Goal: Transaction & Acquisition: Purchase product/service

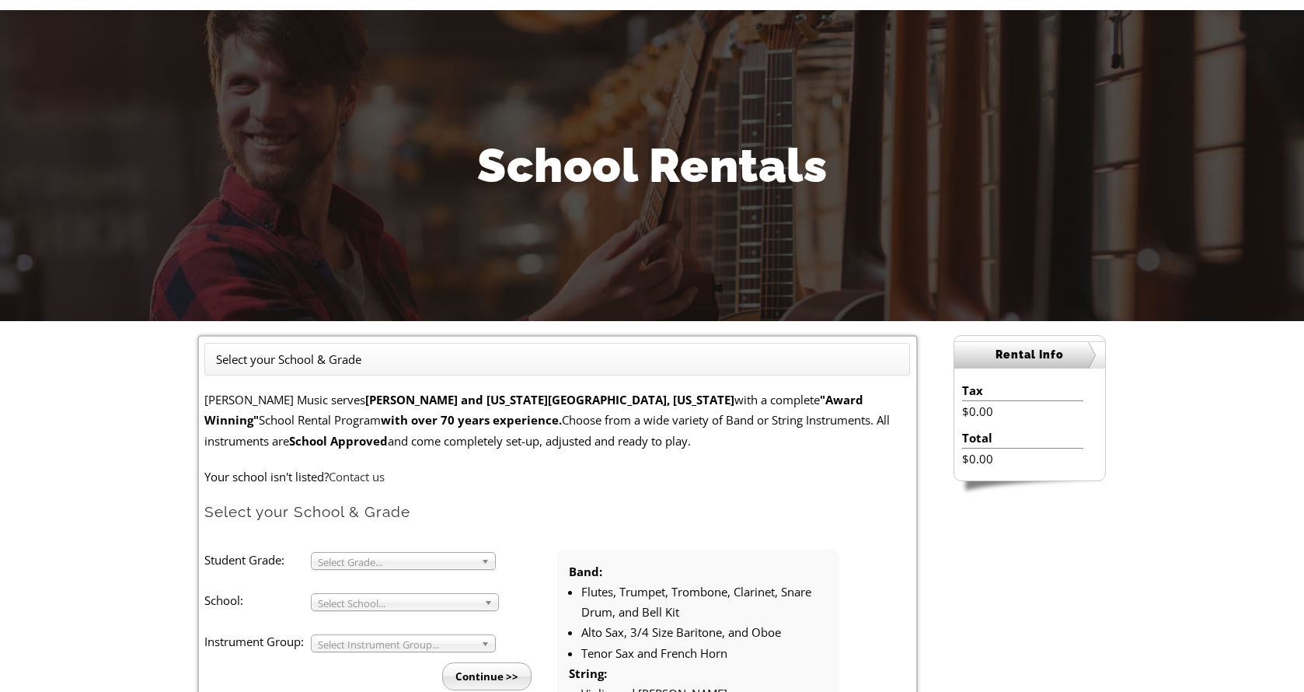
scroll to position [174, 0]
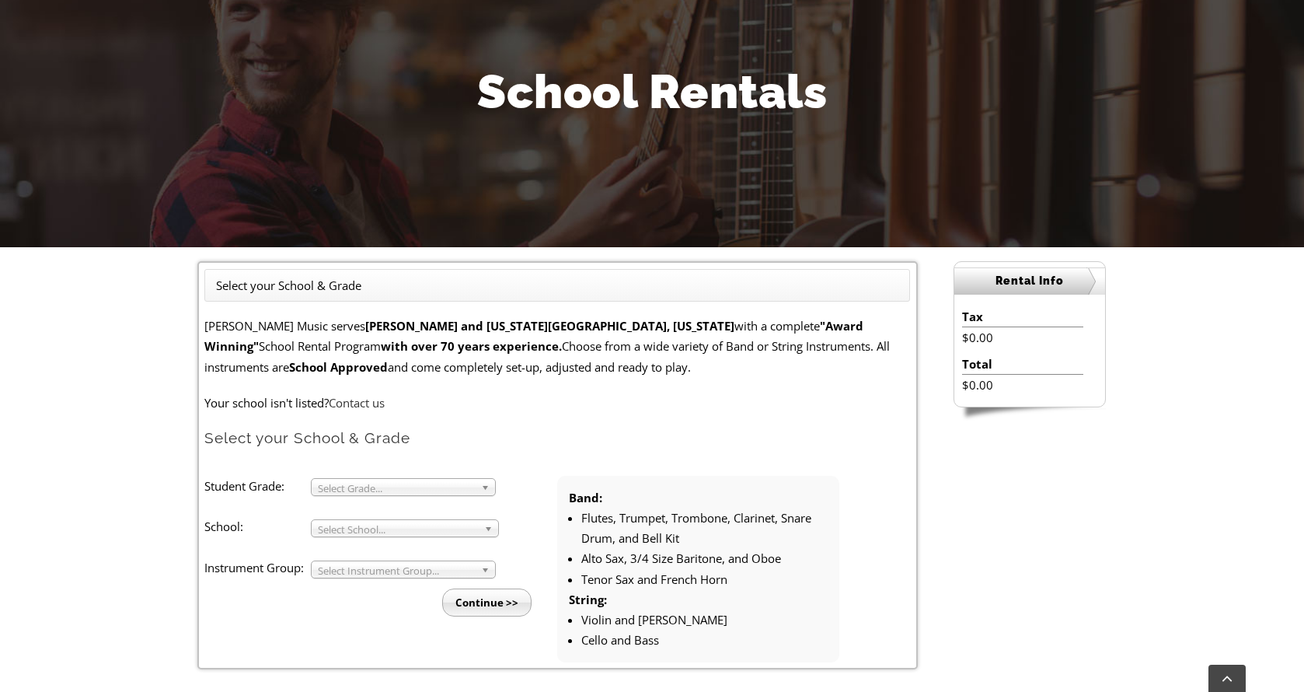
click at [349, 492] on span "Select Grade..." at bounding box center [396, 488] width 157 height 19
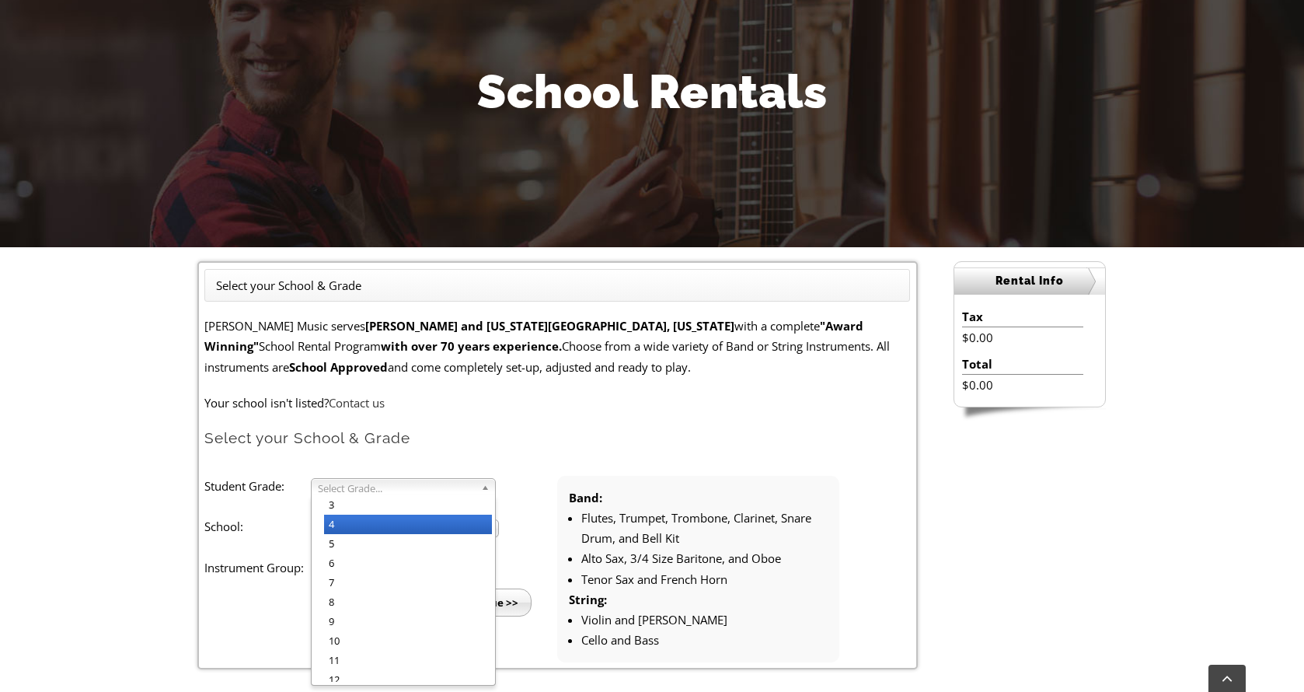
click at [356, 525] on li "4" at bounding box center [408, 524] width 168 height 19
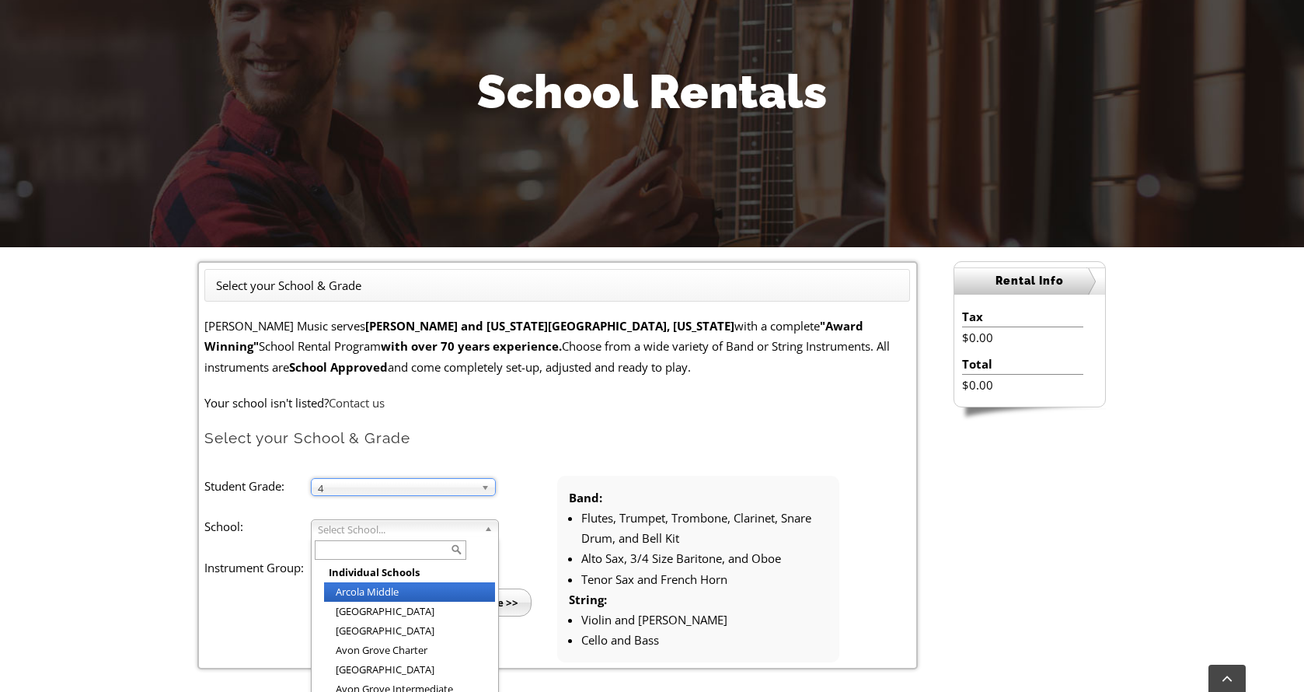
click at [356, 536] on div "Select School... Individual Schools Arcola Middle Arrowhead Elementary Aston El…" at bounding box center [405, 528] width 188 height 18
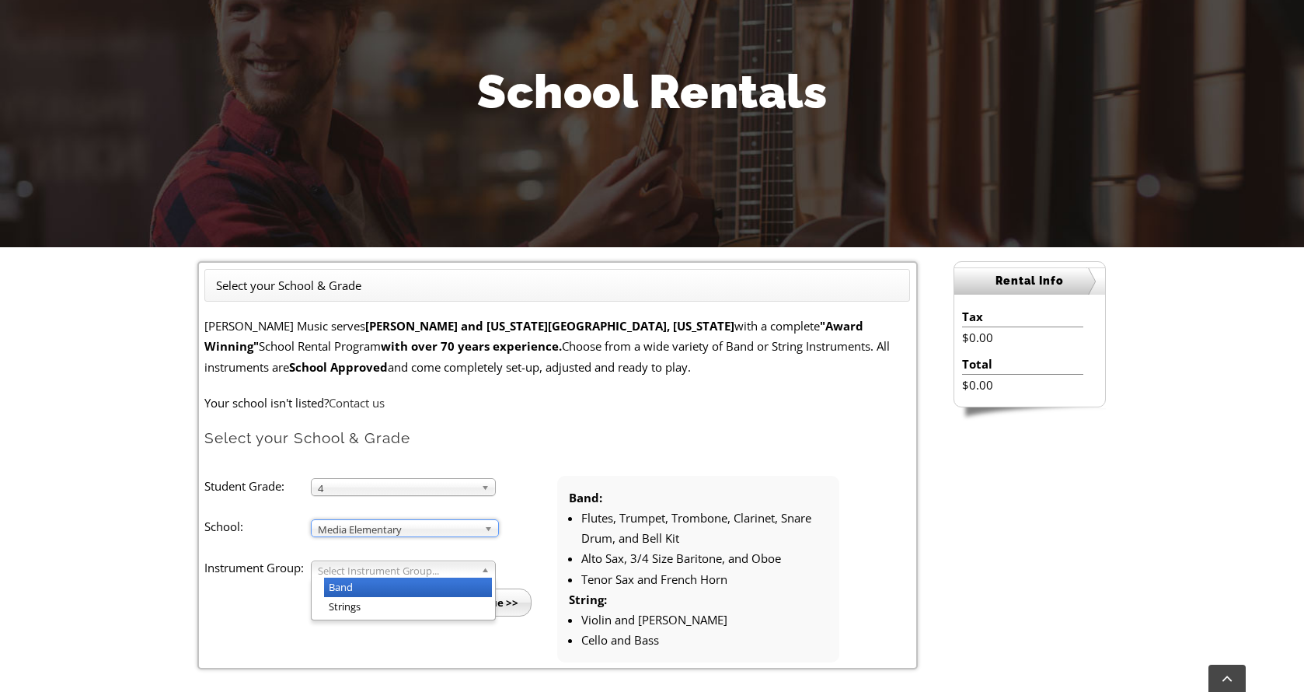
click at [373, 574] on span "Select Instrument Group..." at bounding box center [396, 570] width 157 height 19
click at [365, 572] on span "Select Instrument Group..." at bounding box center [396, 570] width 157 height 19
click at [362, 584] on li "Band" at bounding box center [408, 586] width 168 height 19
click at [488, 605] on input "Continue >>" at bounding box center [486, 602] width 89 height 28
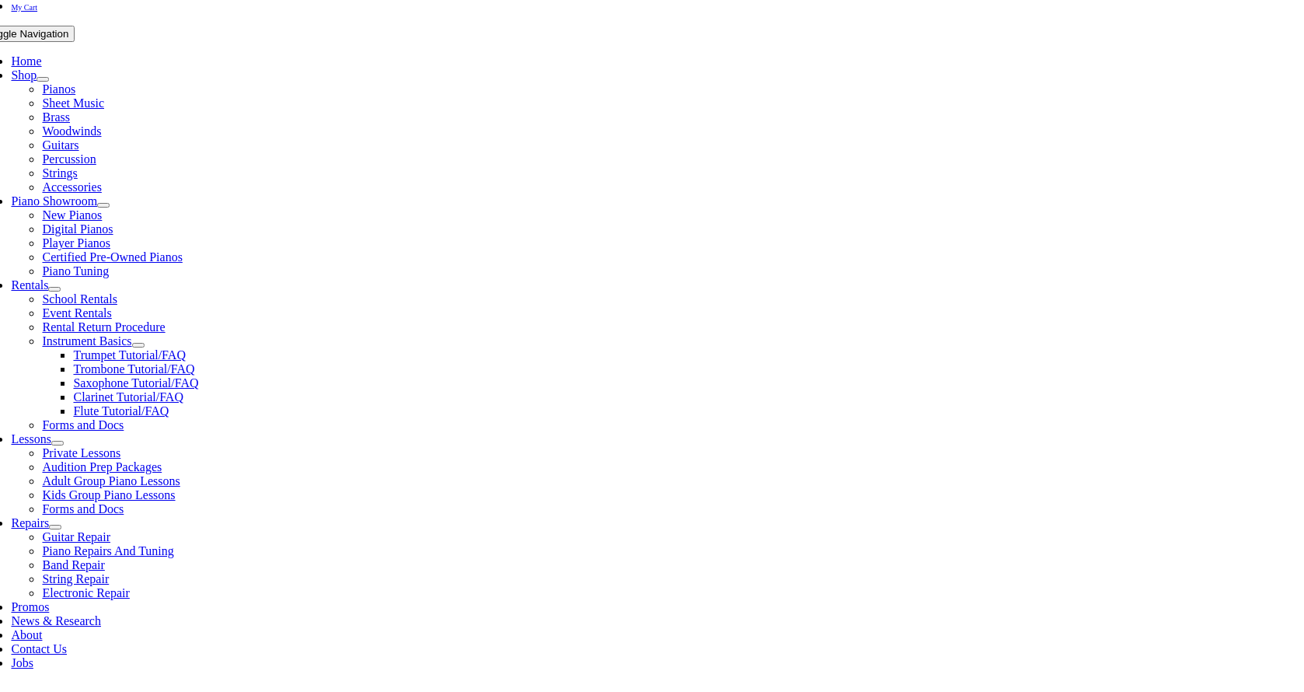
scroll to position [538, 0]
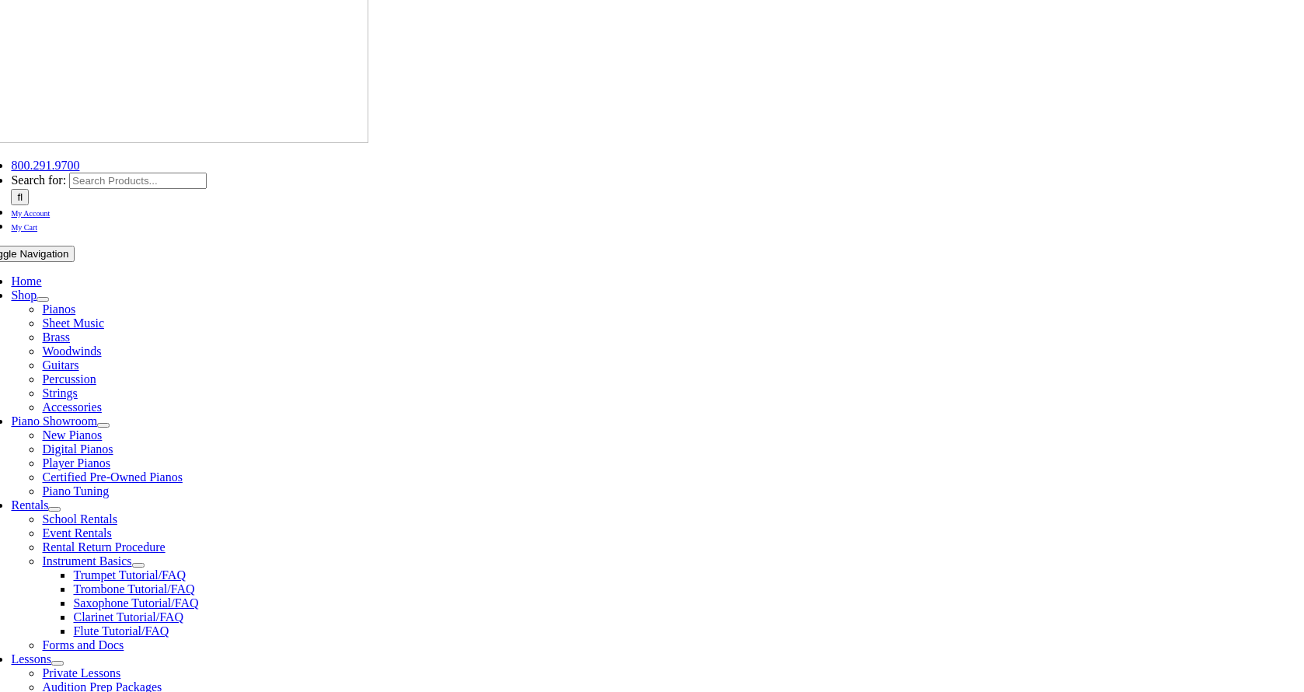
scroll to position [340, 0]
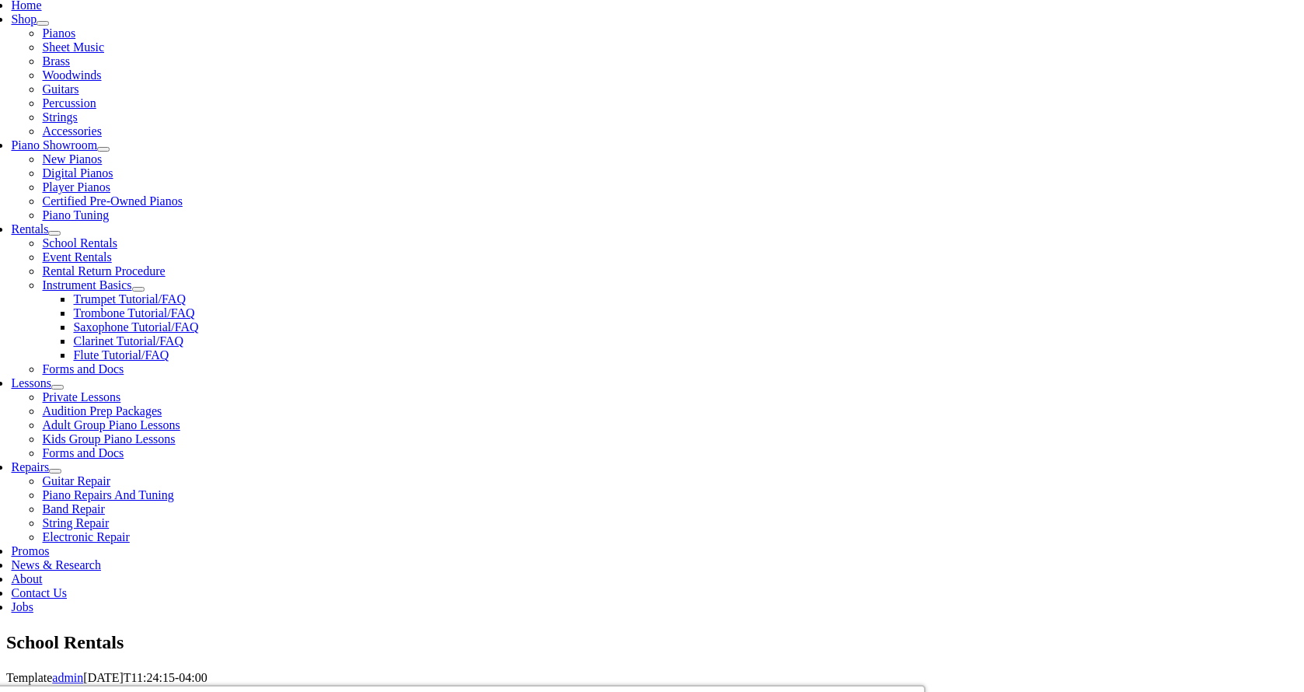
checkbox input"] "true"
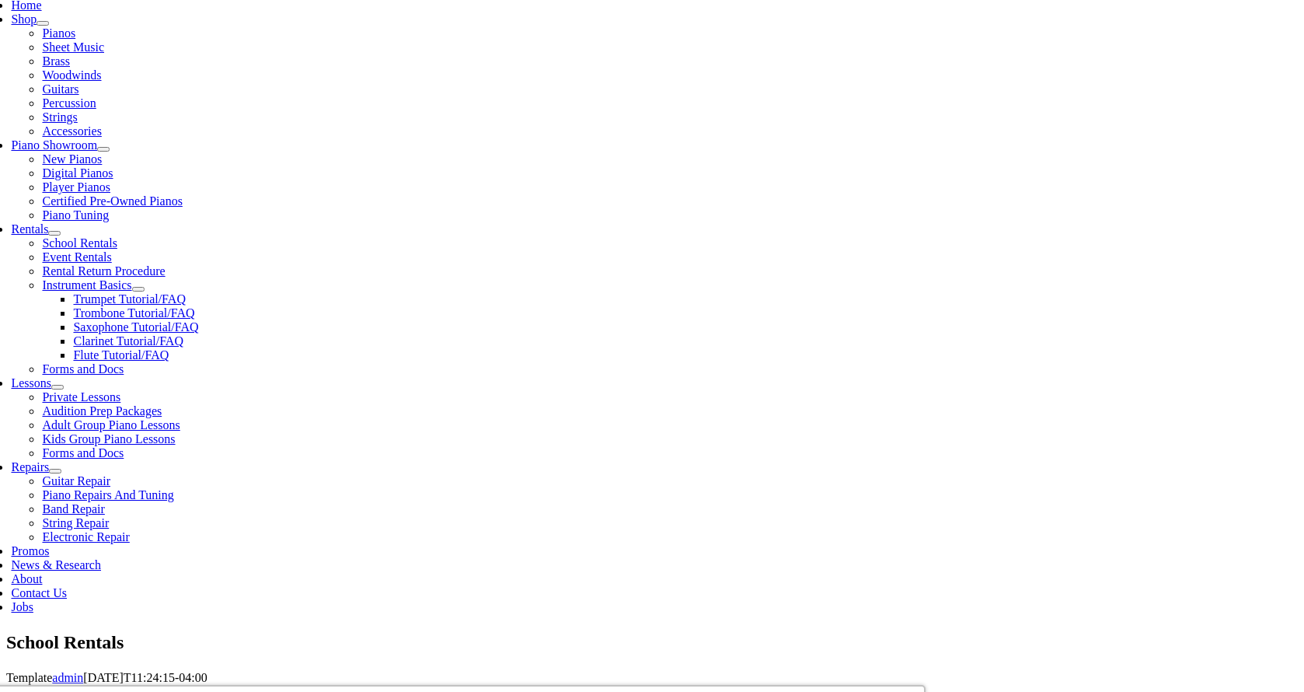
checkbox input"] "true"
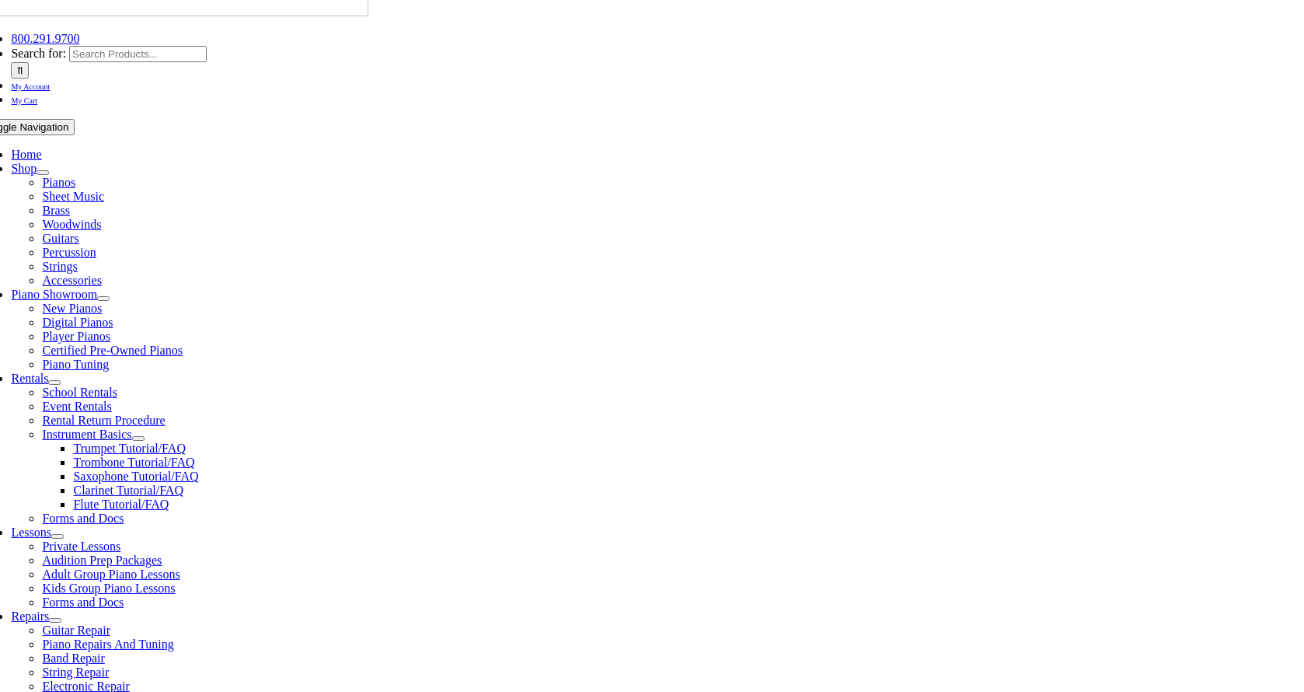
type input "0"
type input "E"
type input "1"
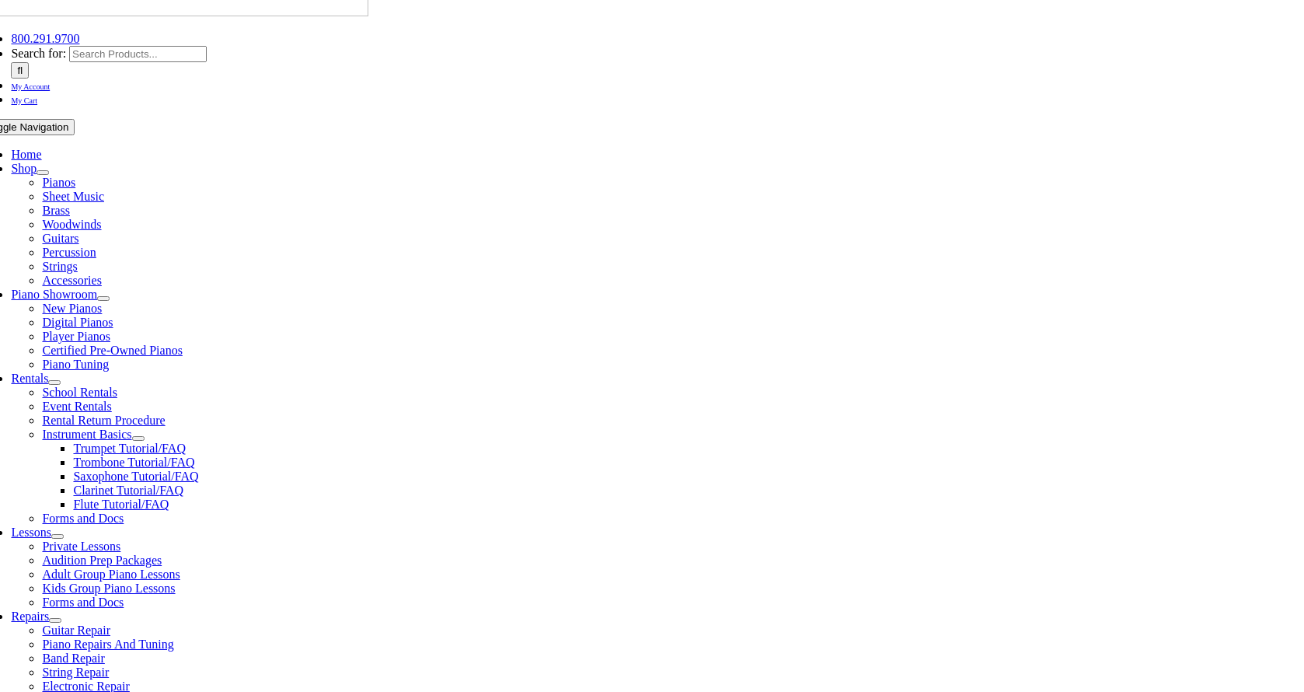
type input "Everly"
type input "Barnes"
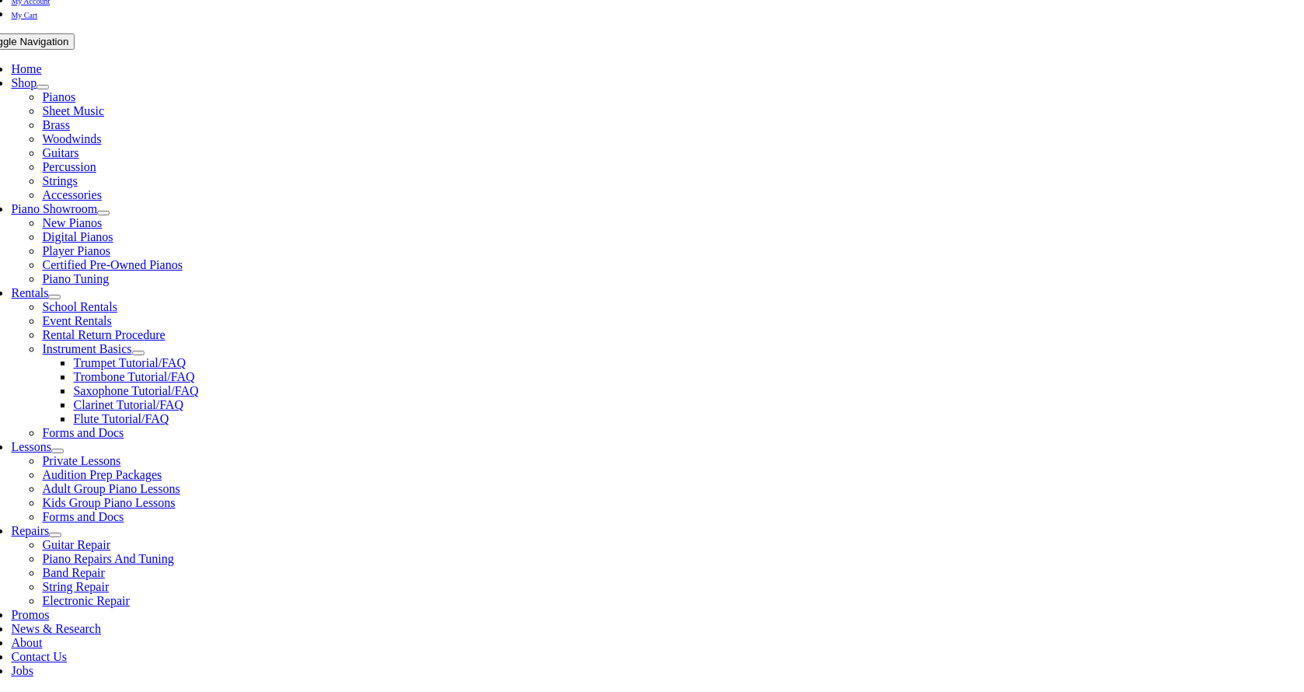
type input "White Oak Partners"
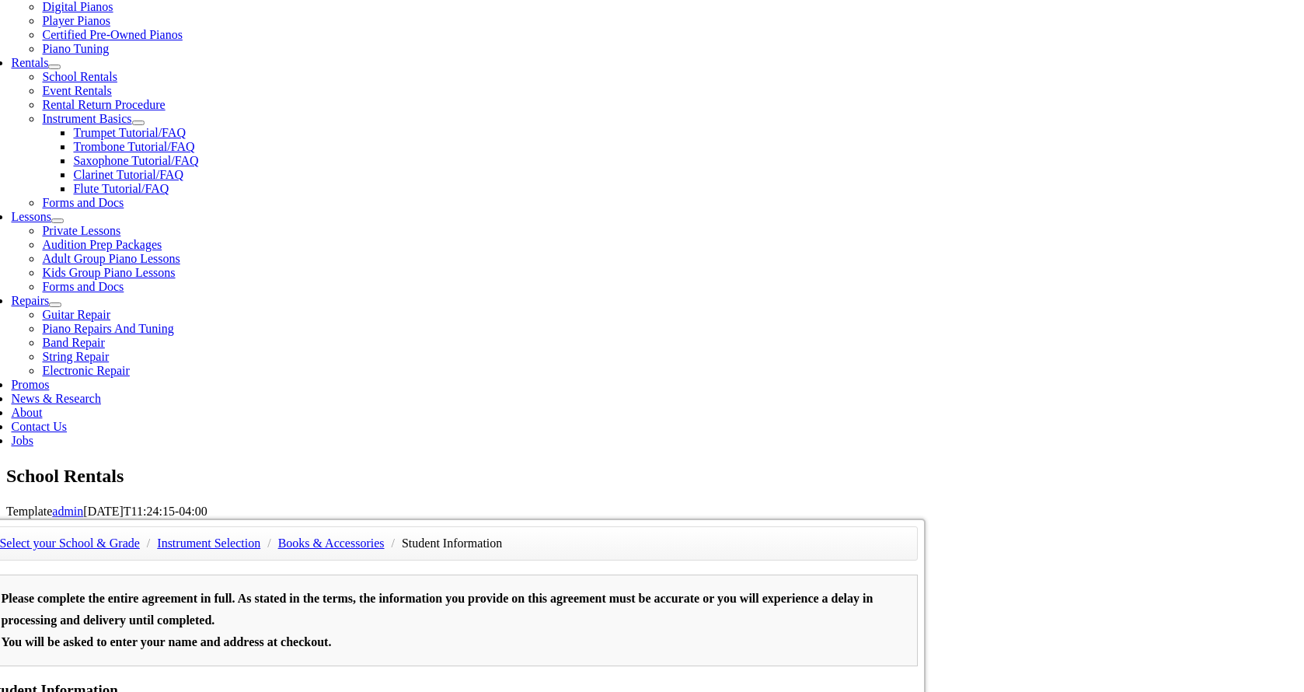
type input "2673246393"
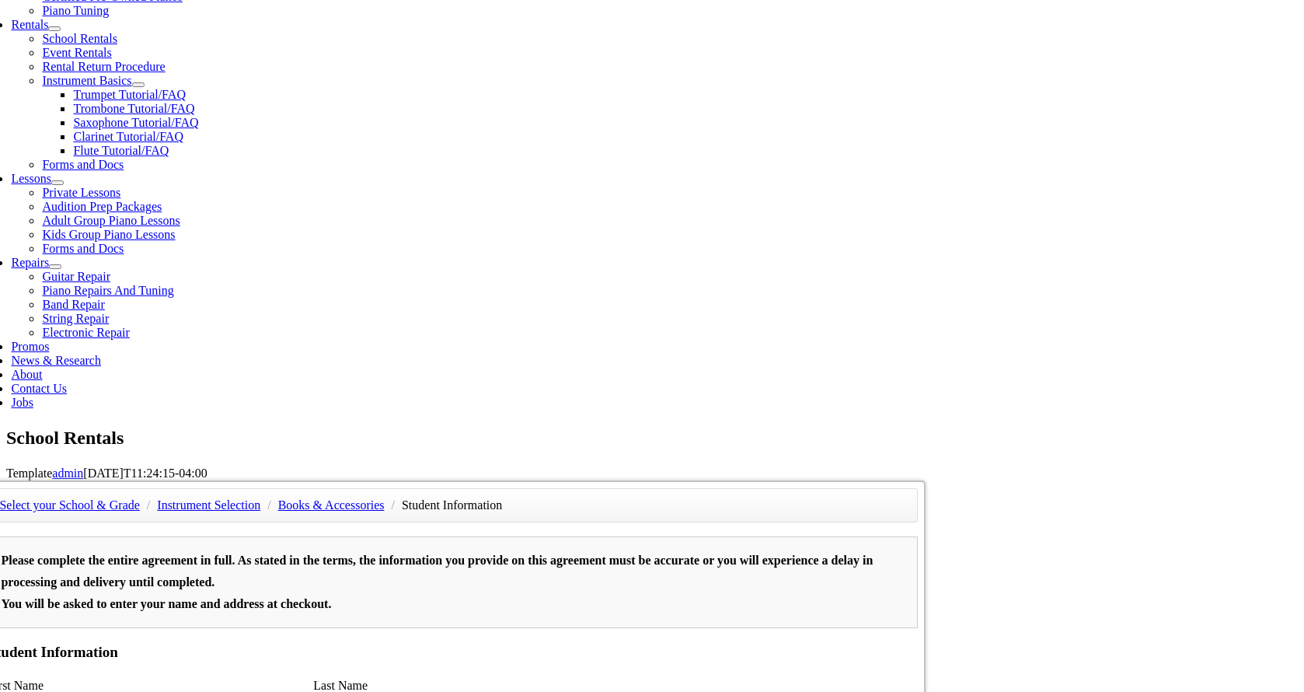
scroll to position [546, 0]
type input "10/01/1981"
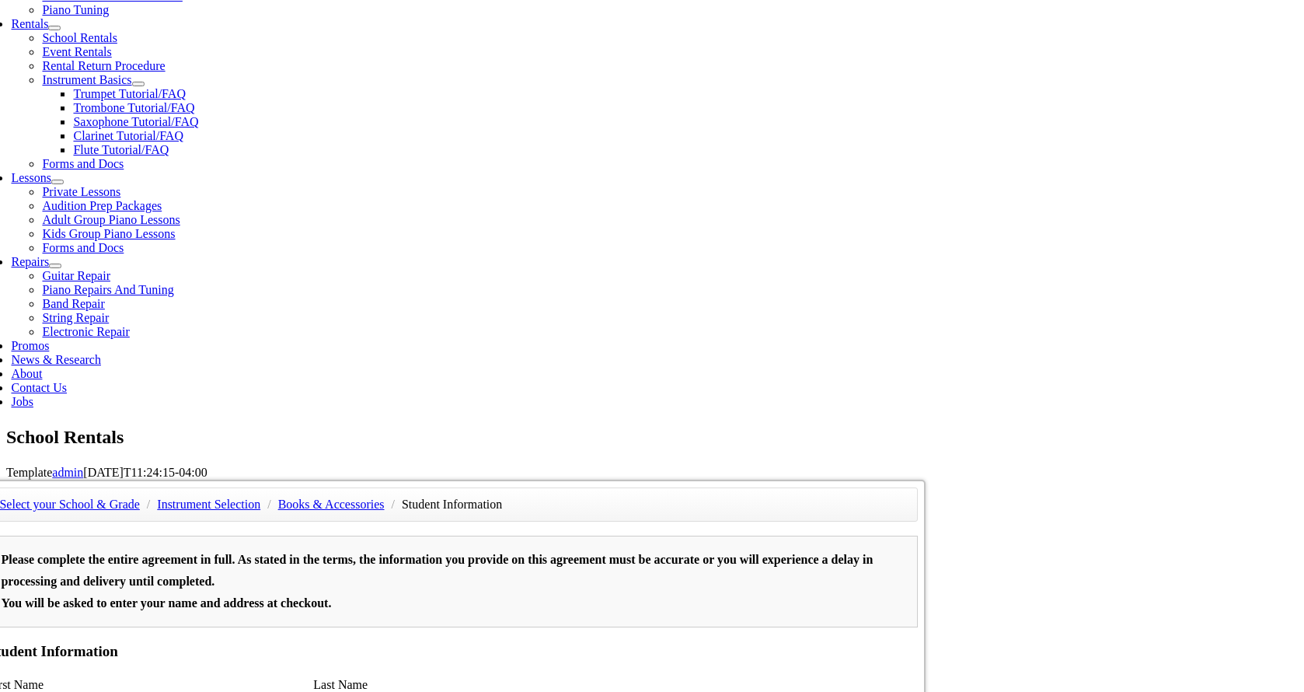
type input "Delaware County Community College"
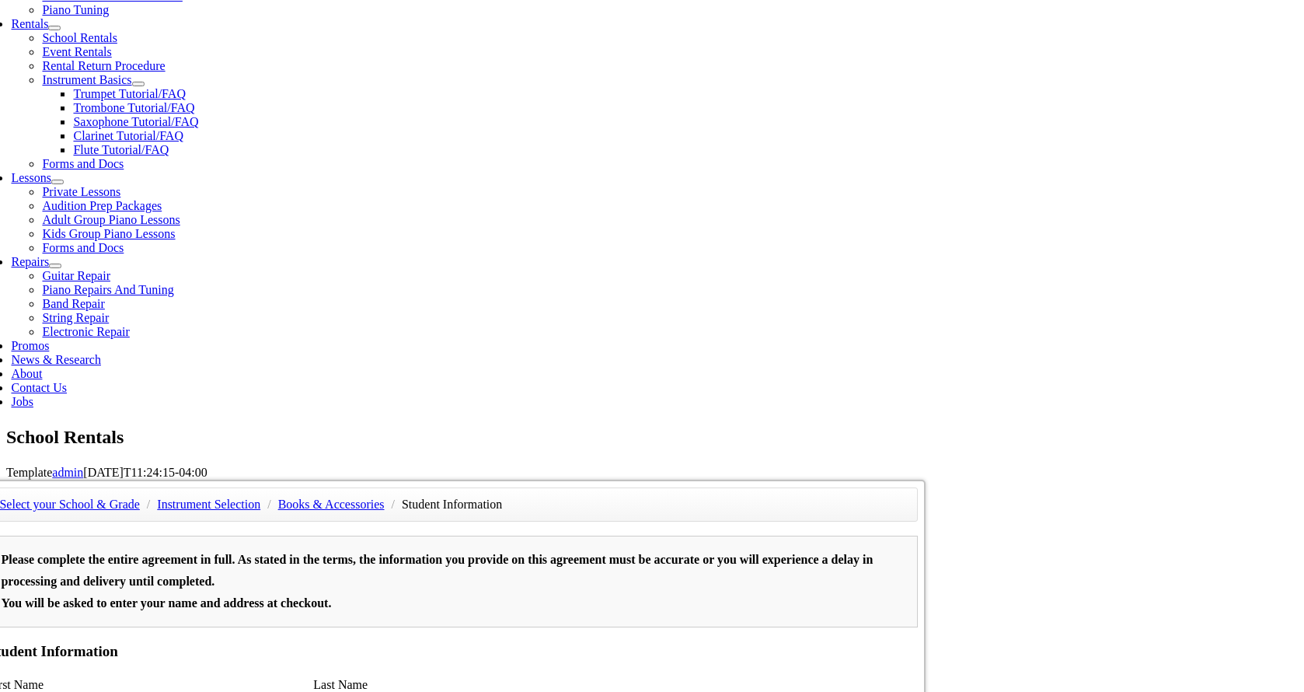
type input "4844314553"
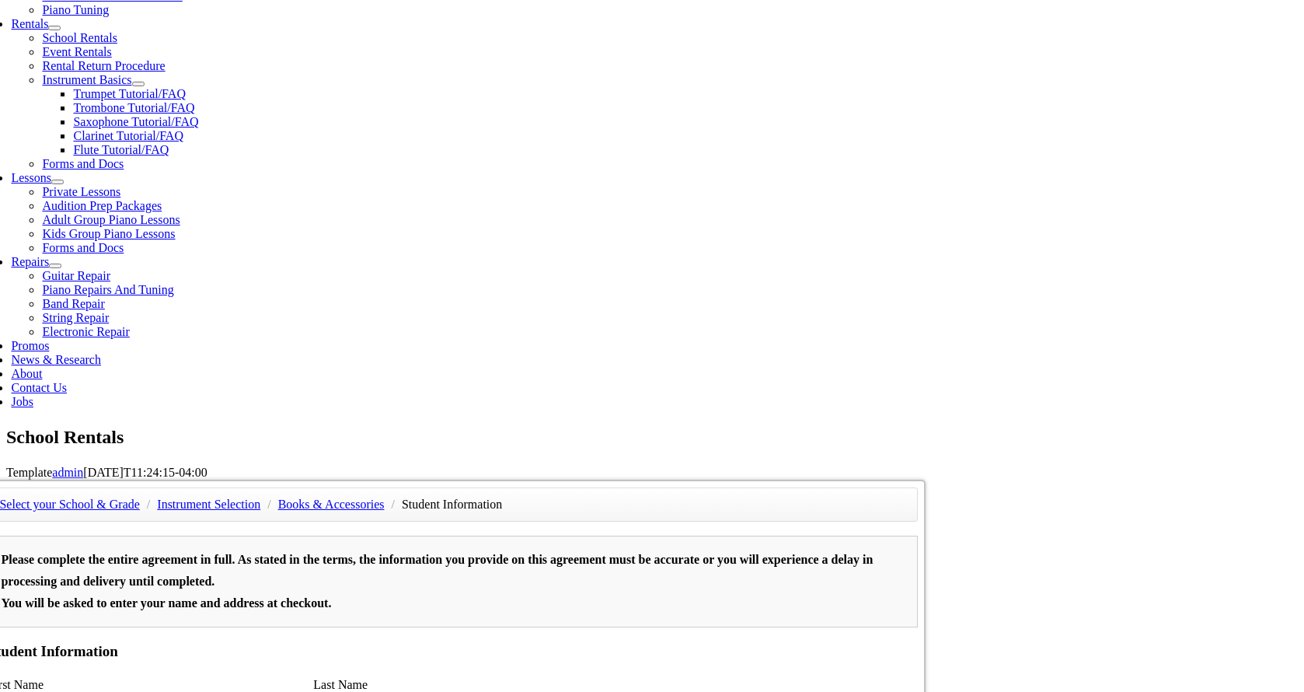
type input "Benjamin"
type input "Barnes"
type input "Benjamin Barnes"
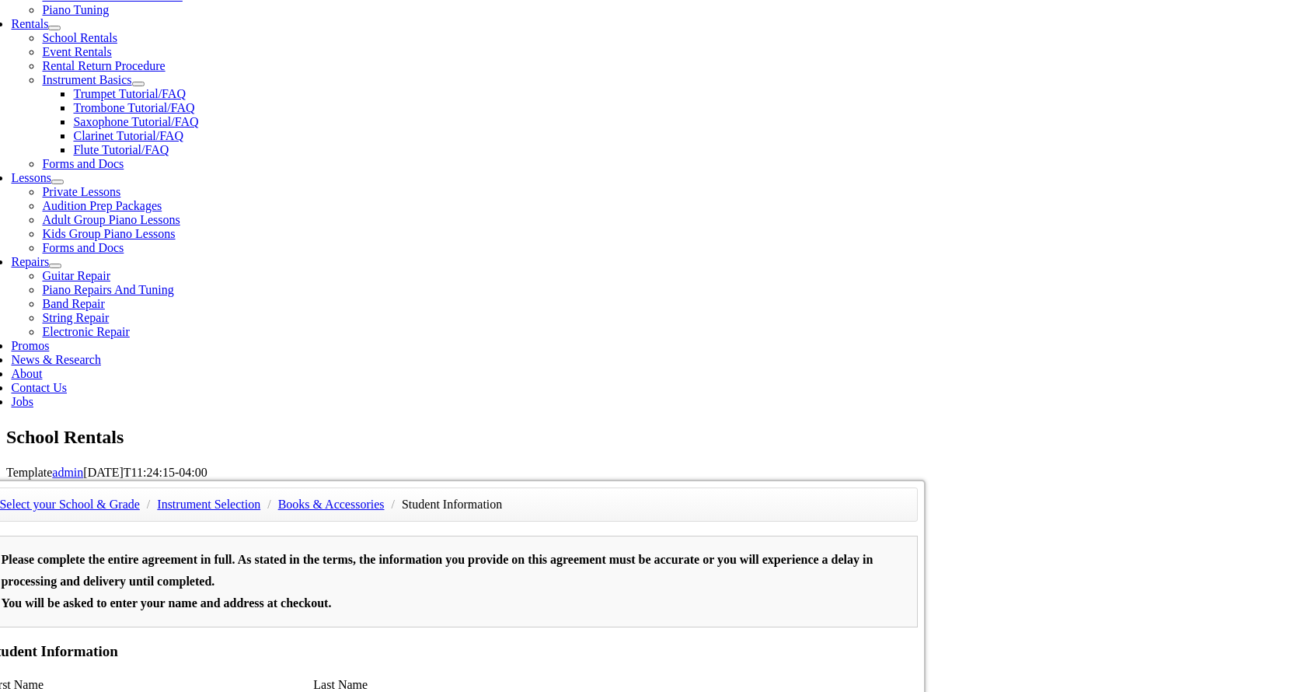
type input "2673246393"
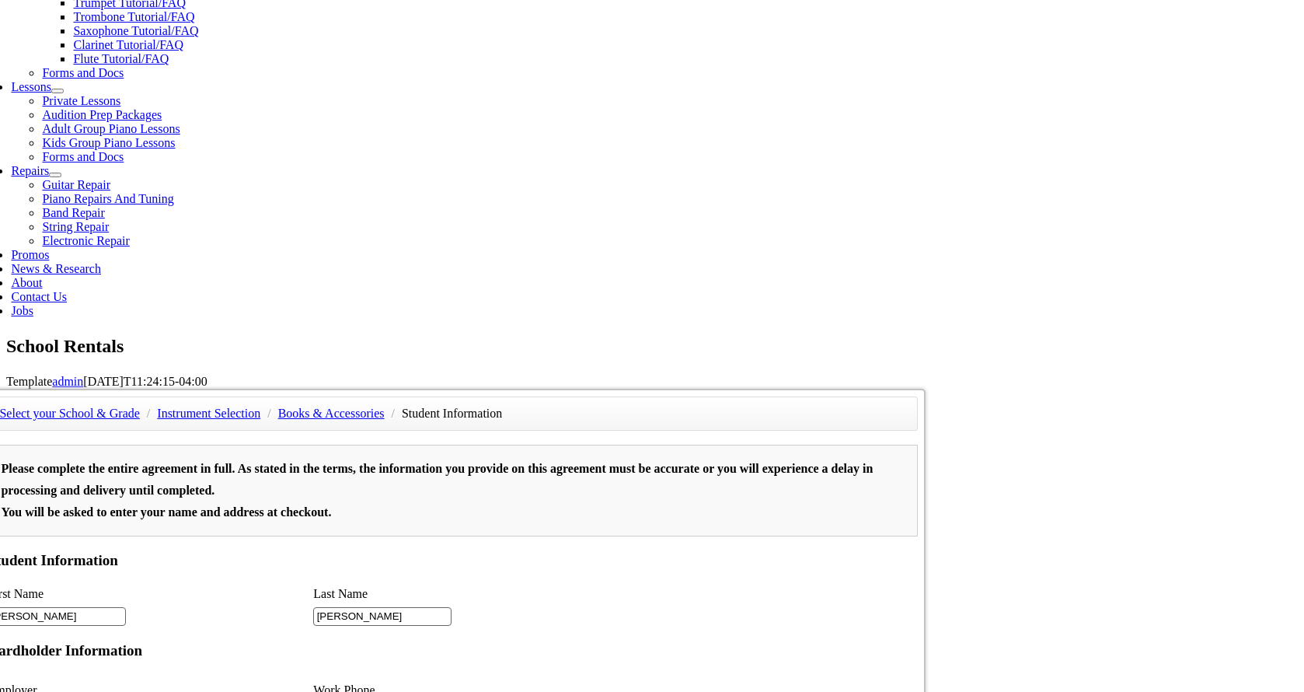
scroll to position [694, 0]
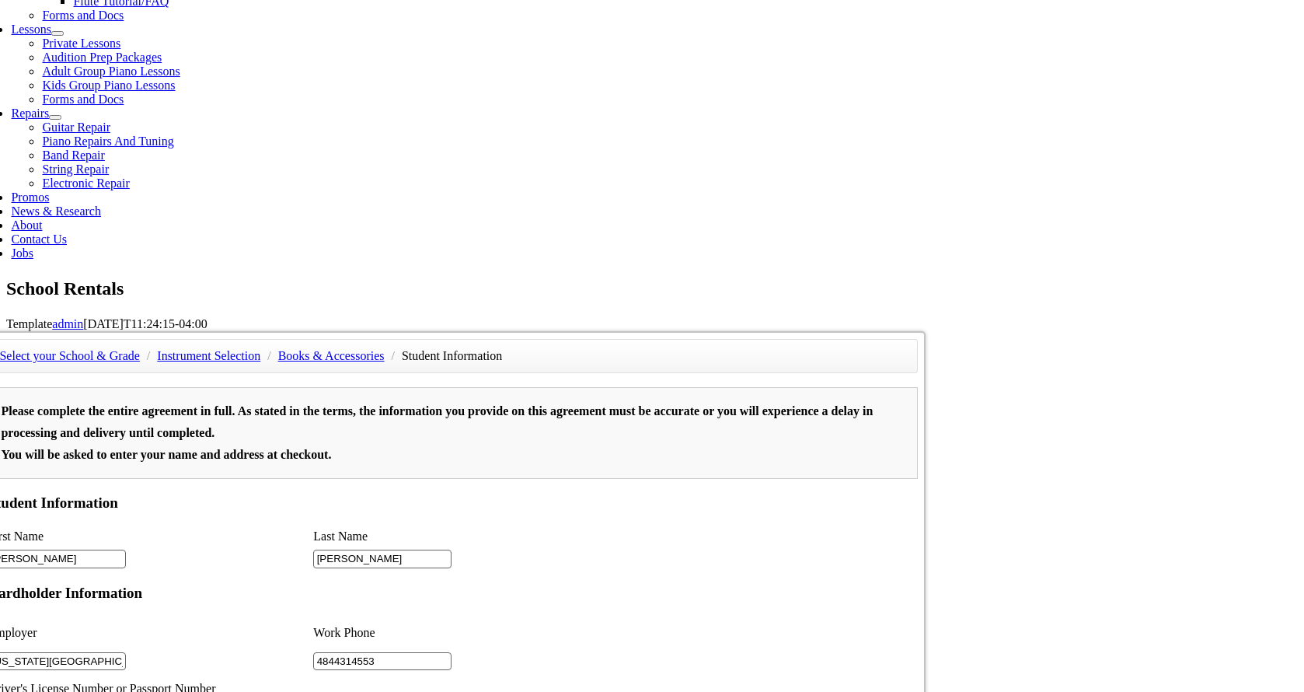
type input "White Oak Partners"
type input "25811699"
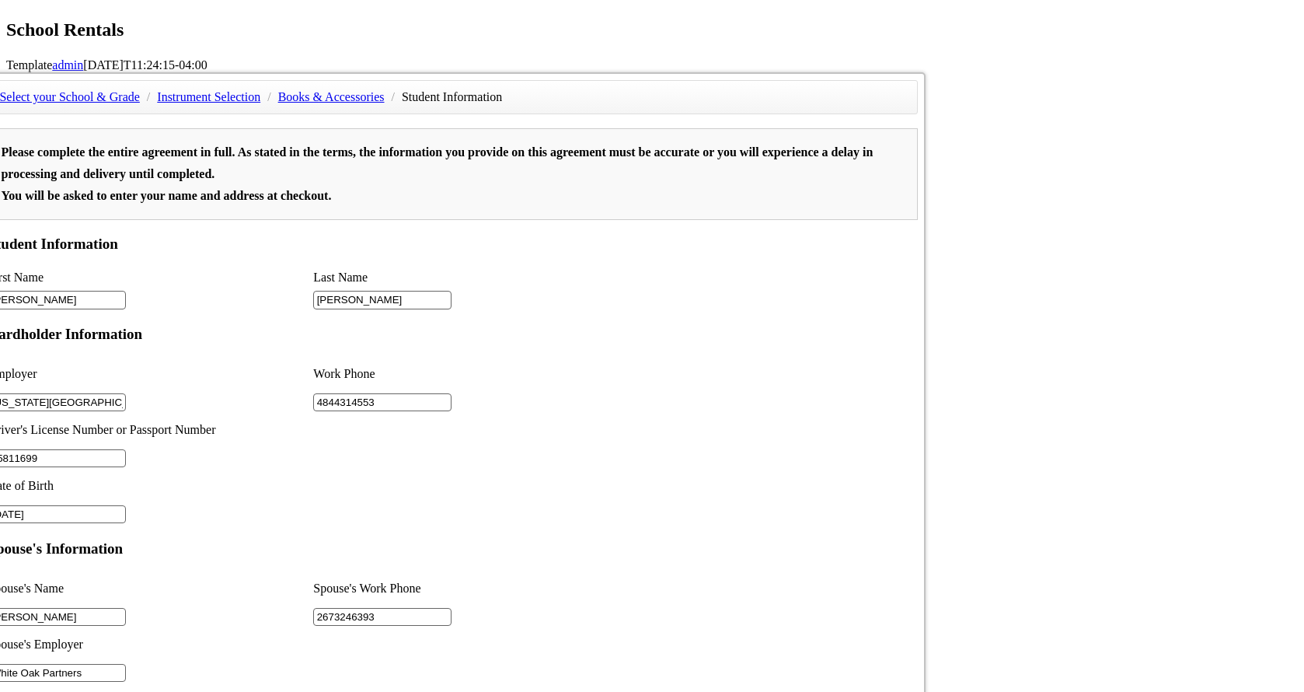
scroll to position [972, 0]
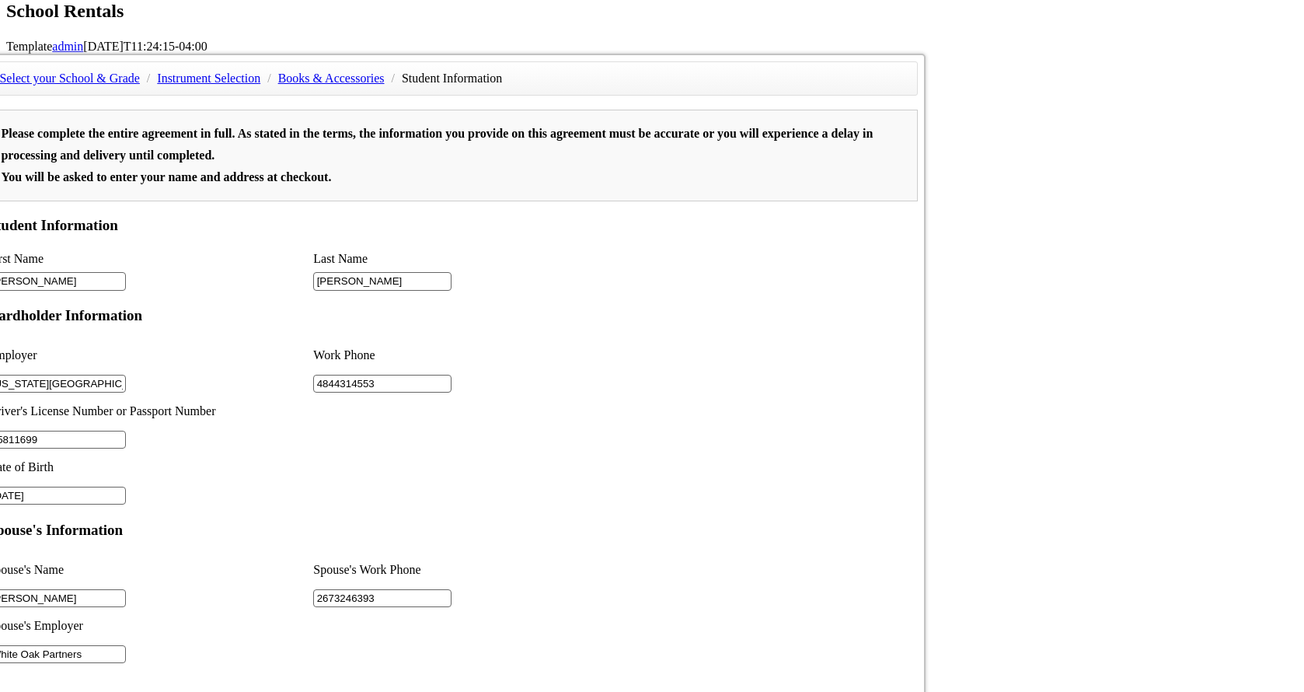
type input "2"
type input "25811699"
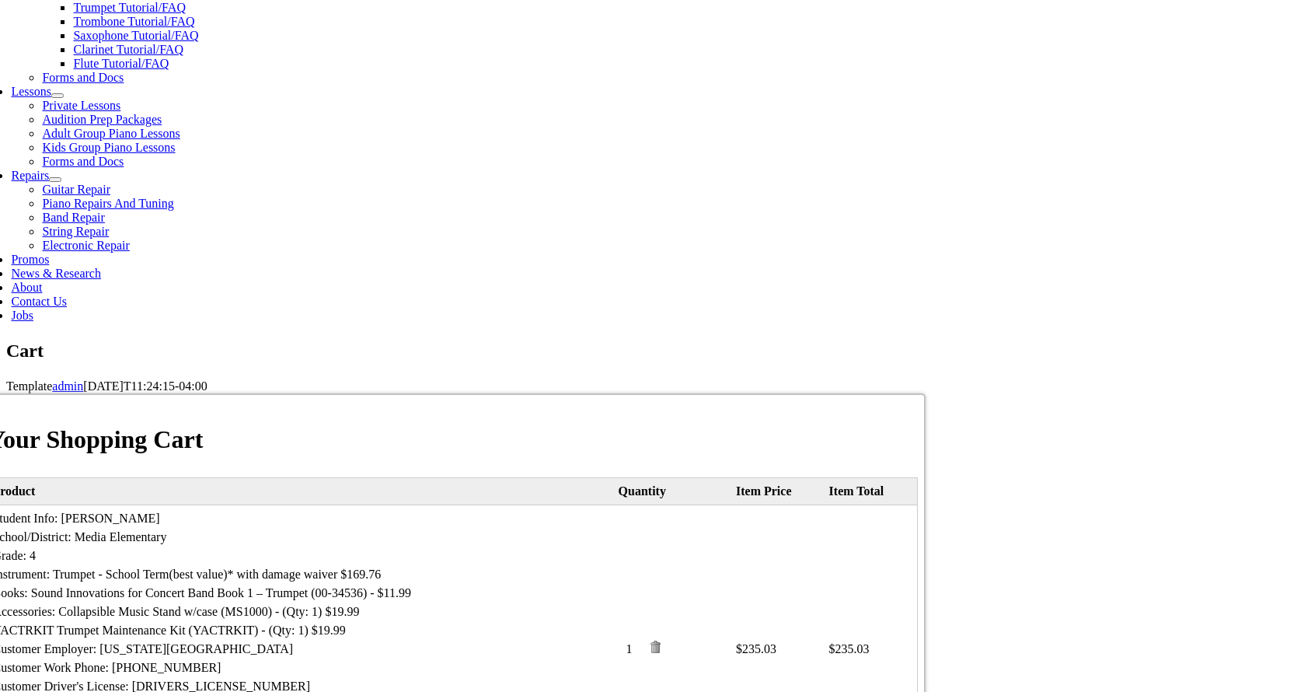
scroll to position [631, 0]
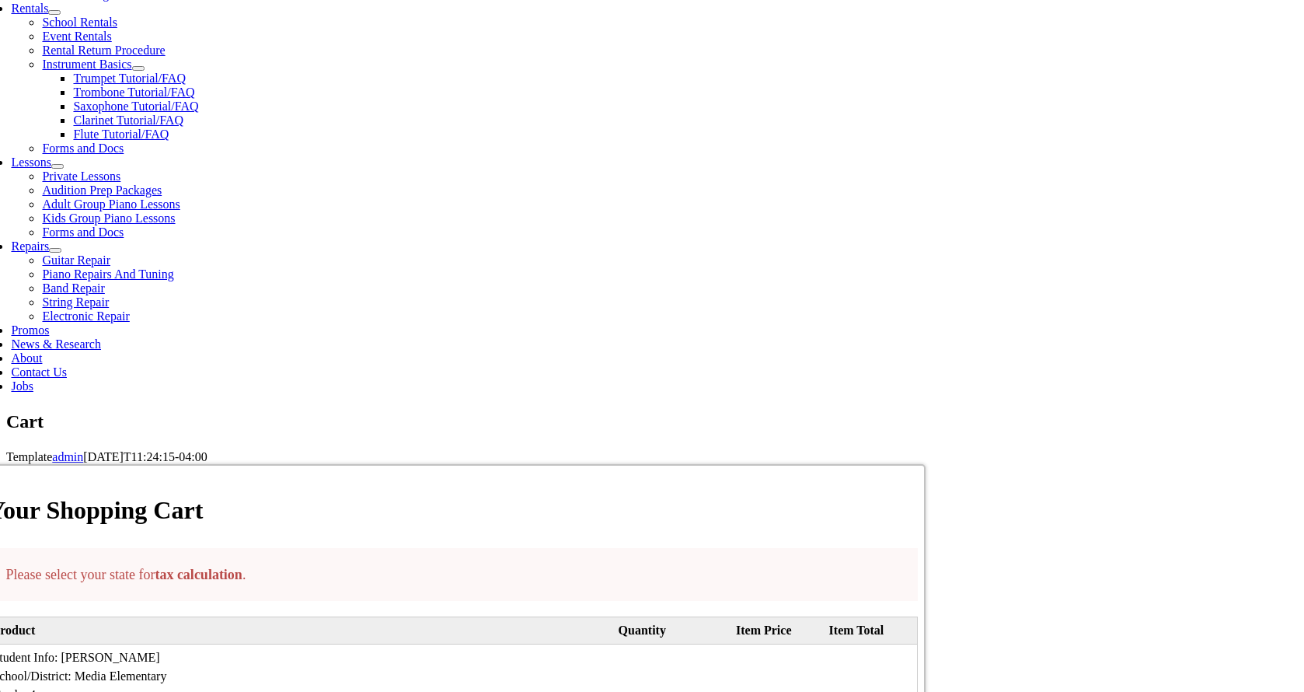
scroll to position [433, 0]
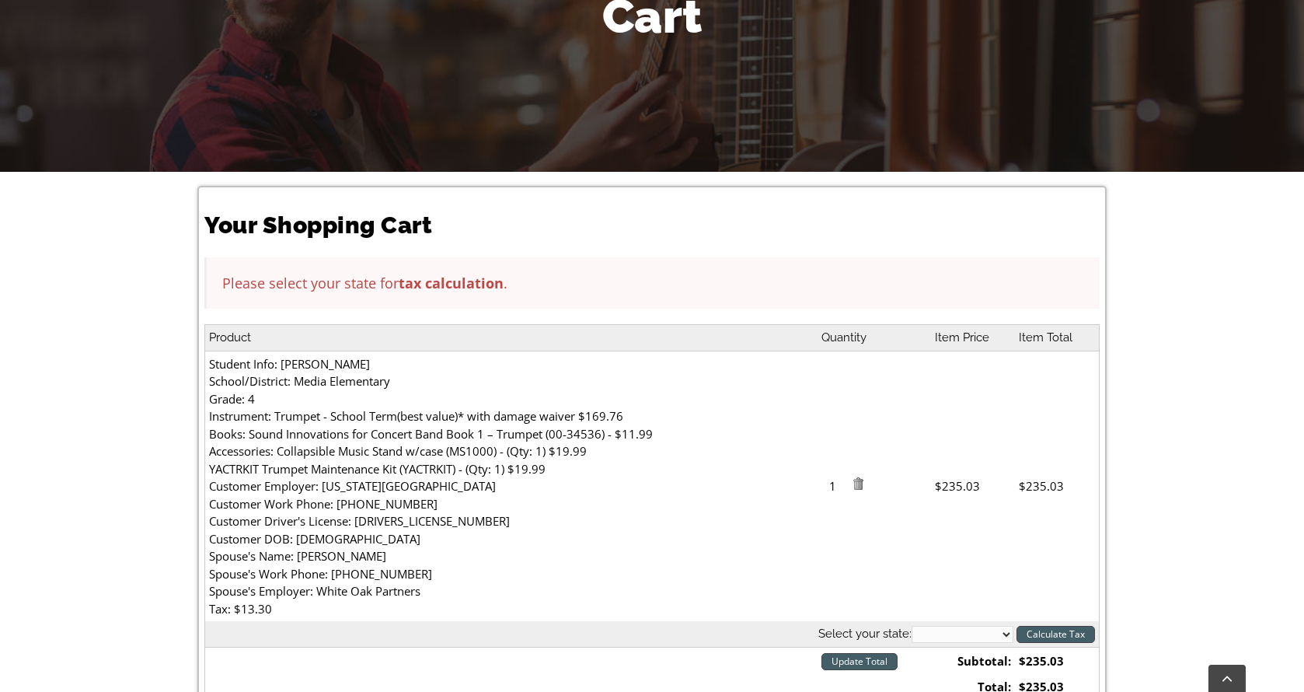
scroll to position [345, 0]
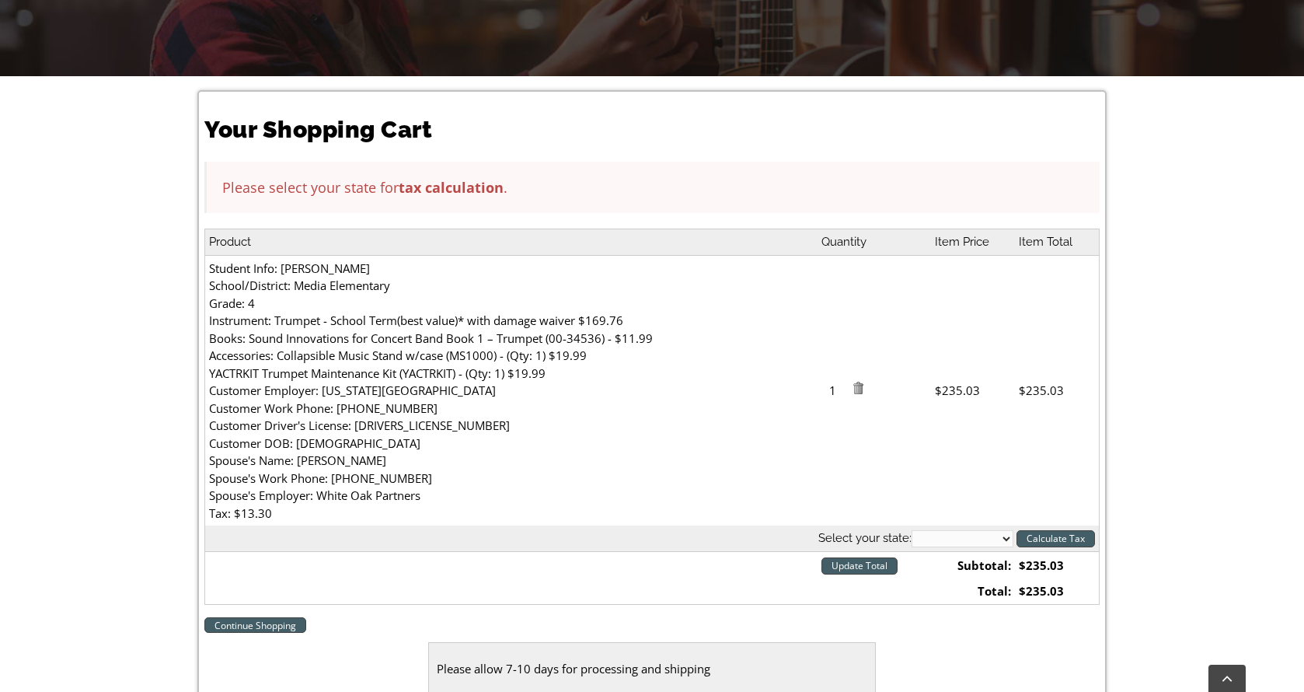
click at [925, 530] on th "Select your state: Alabama Alaska Arizona Arkansas California Colorado Connecti…" at bounding box center [652, 538] width 894 height 26
click at [925, 537] on select "[US_STATE] [US_STATE] [US_STATE] [US_STATE] [US_STATE] [US_STATE] [US_STATE] [U…" at bounding box center [963, 538] width 102 height 17
select select "PA"
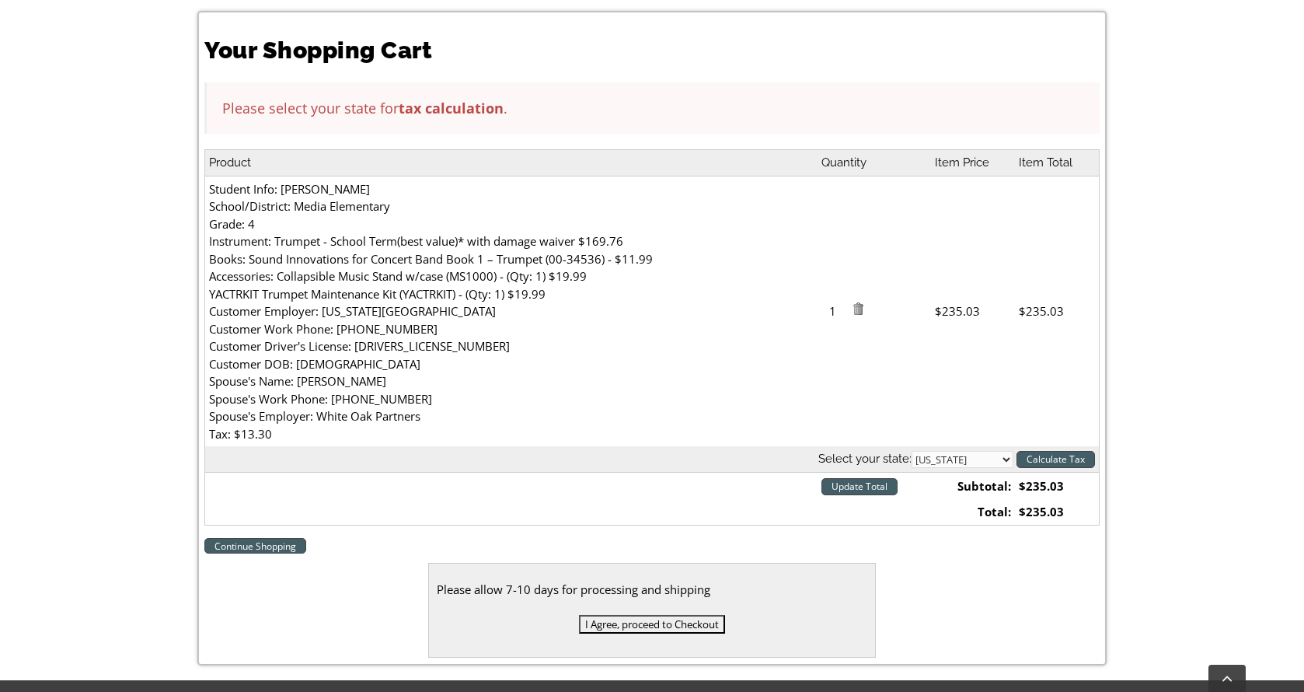
scroll to position [517, 0]
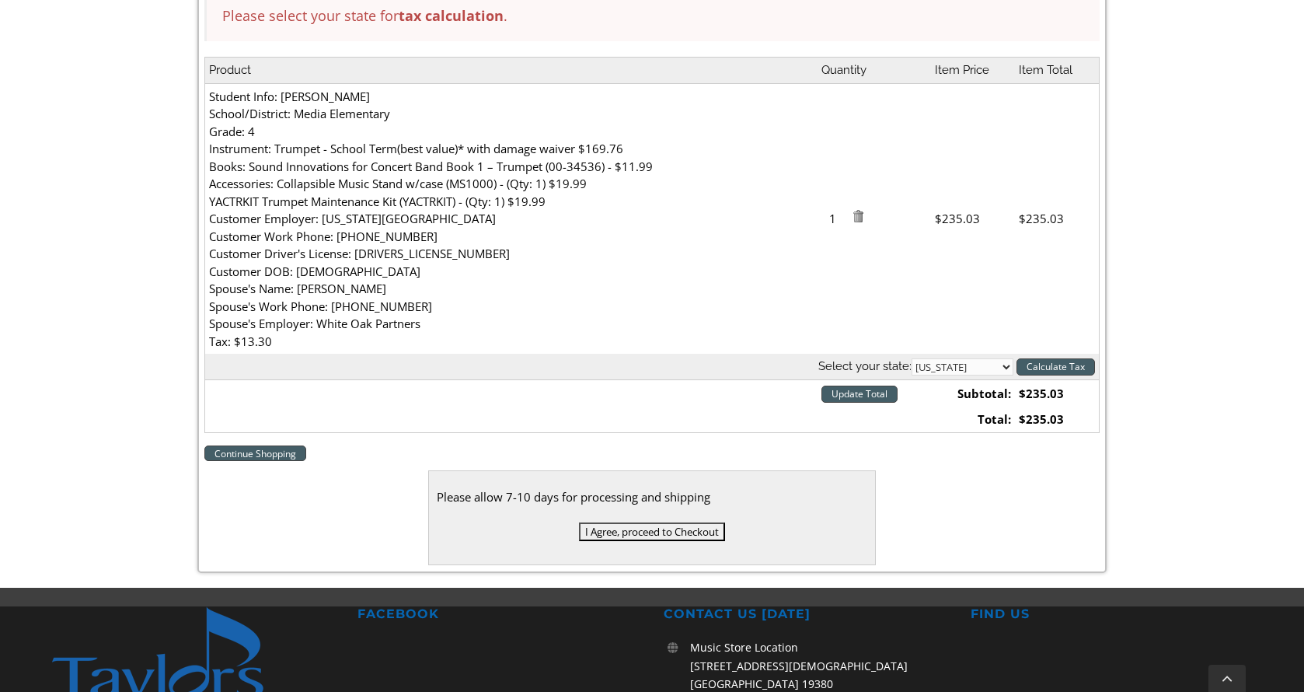
click at [644, 531] on input "I Agree, proceed to Checkout" at bounding box center [652, 531] width 146 height 19
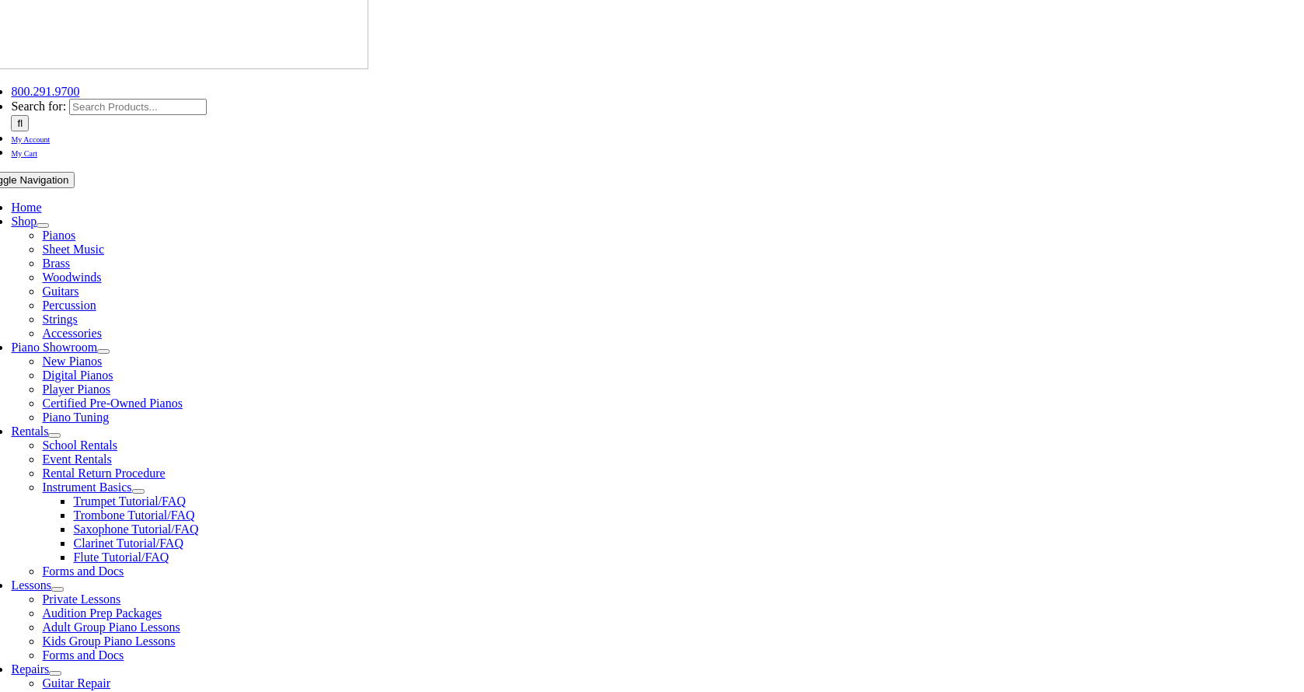
scroll to position [281, 0]
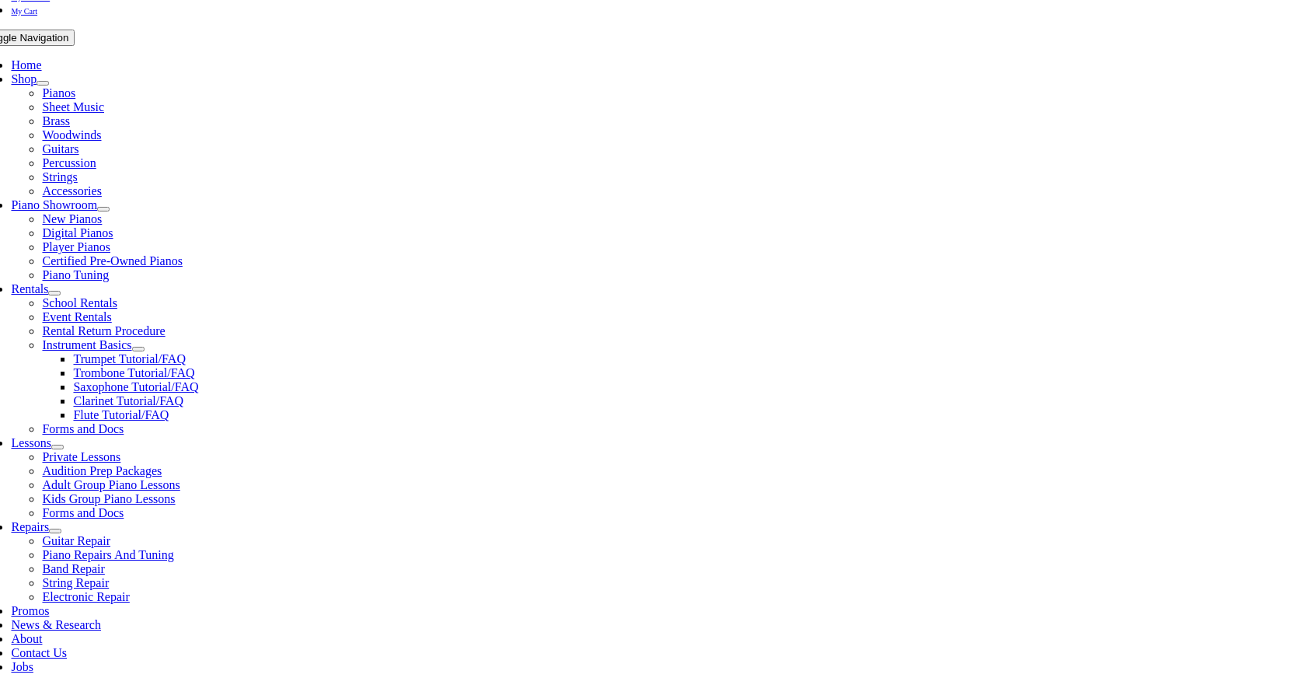
type input "c"
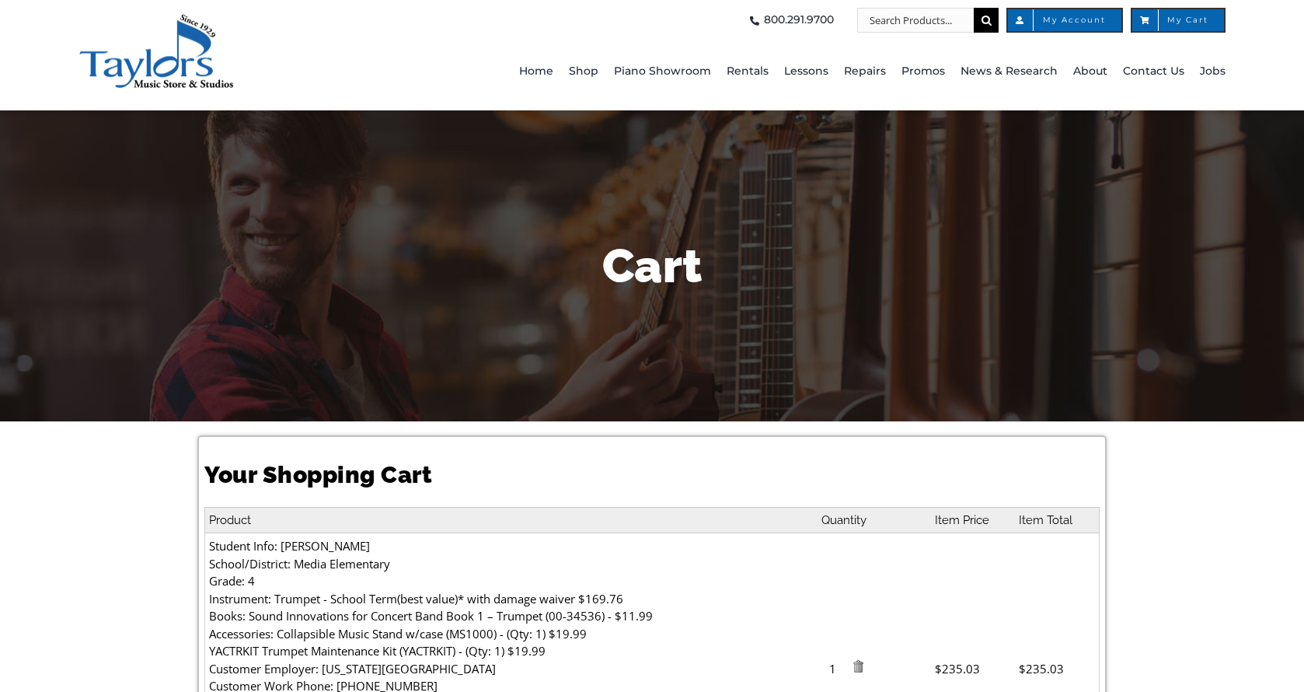
select select "PA"
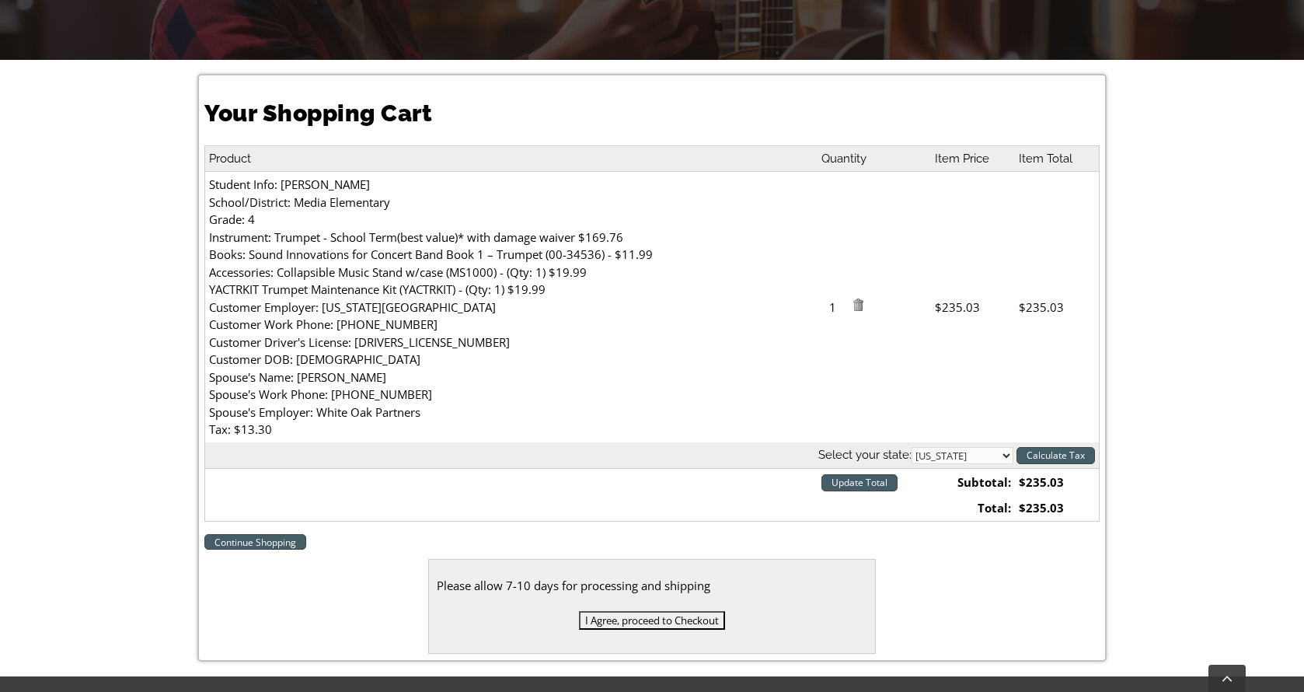
scroll to position [428, 0]
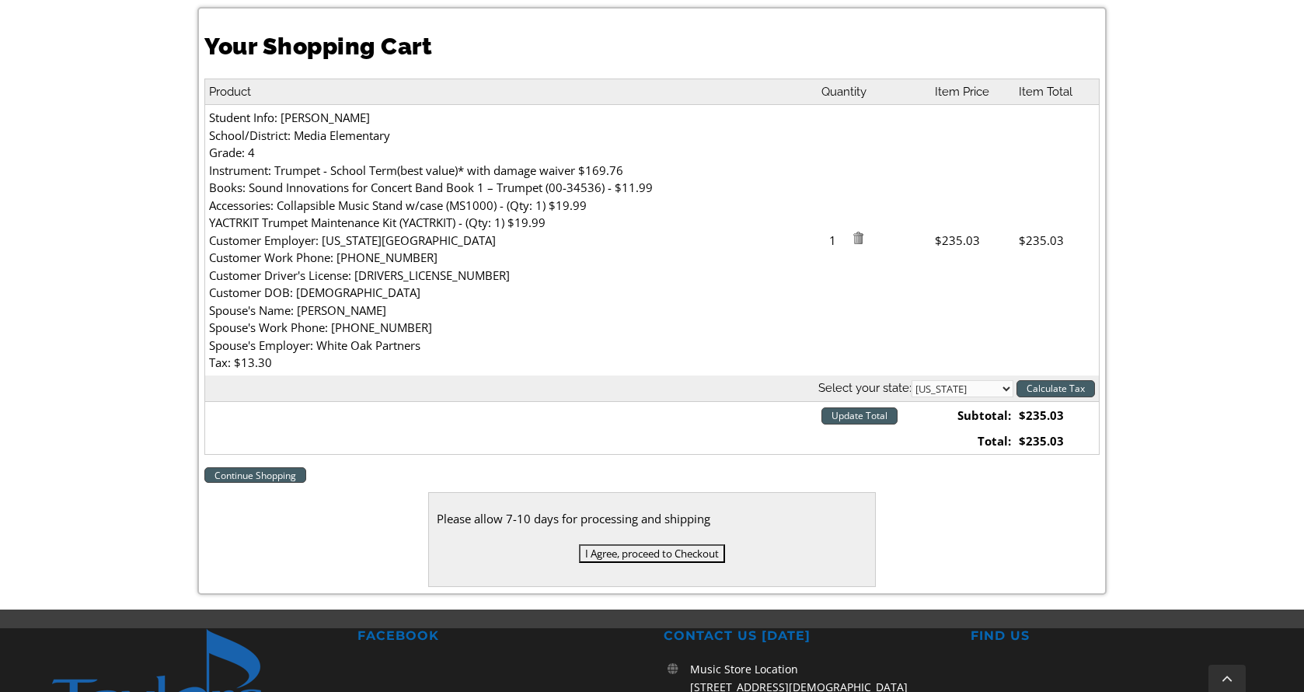
click at [683, 557] on input "I Agree, proceed to Checkout" at bounding box center [652, 553] width 146 height 19
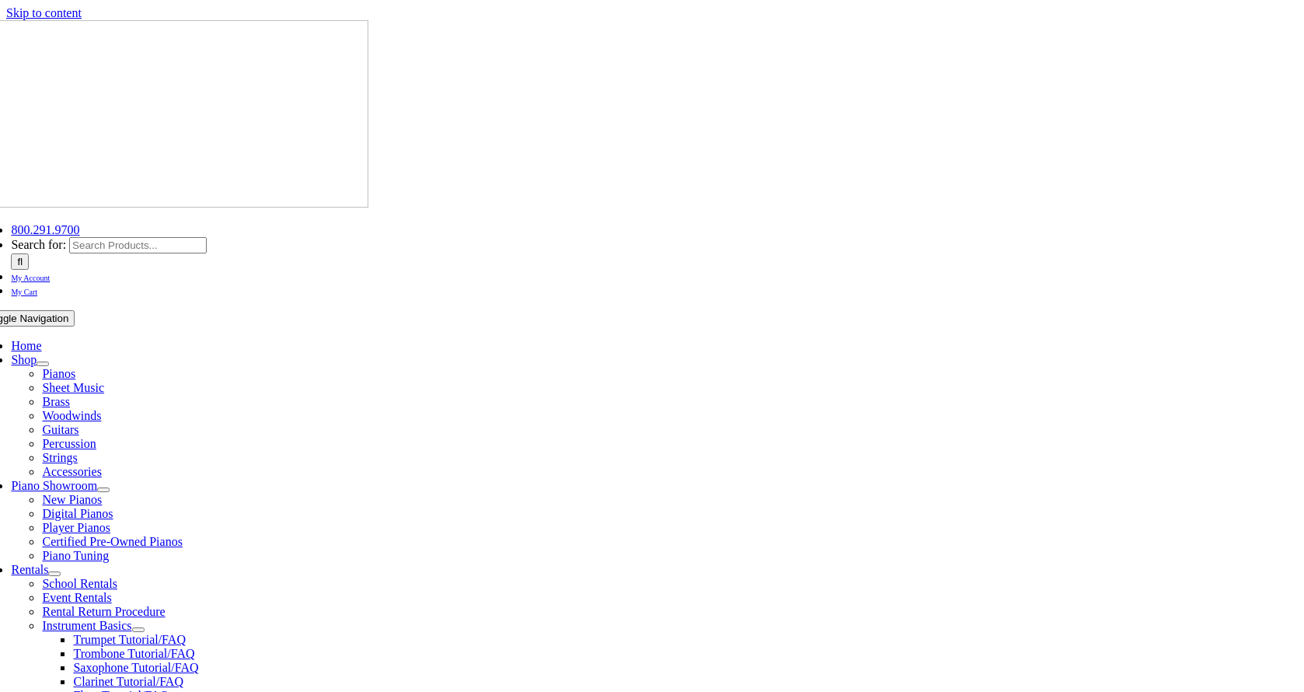
select select
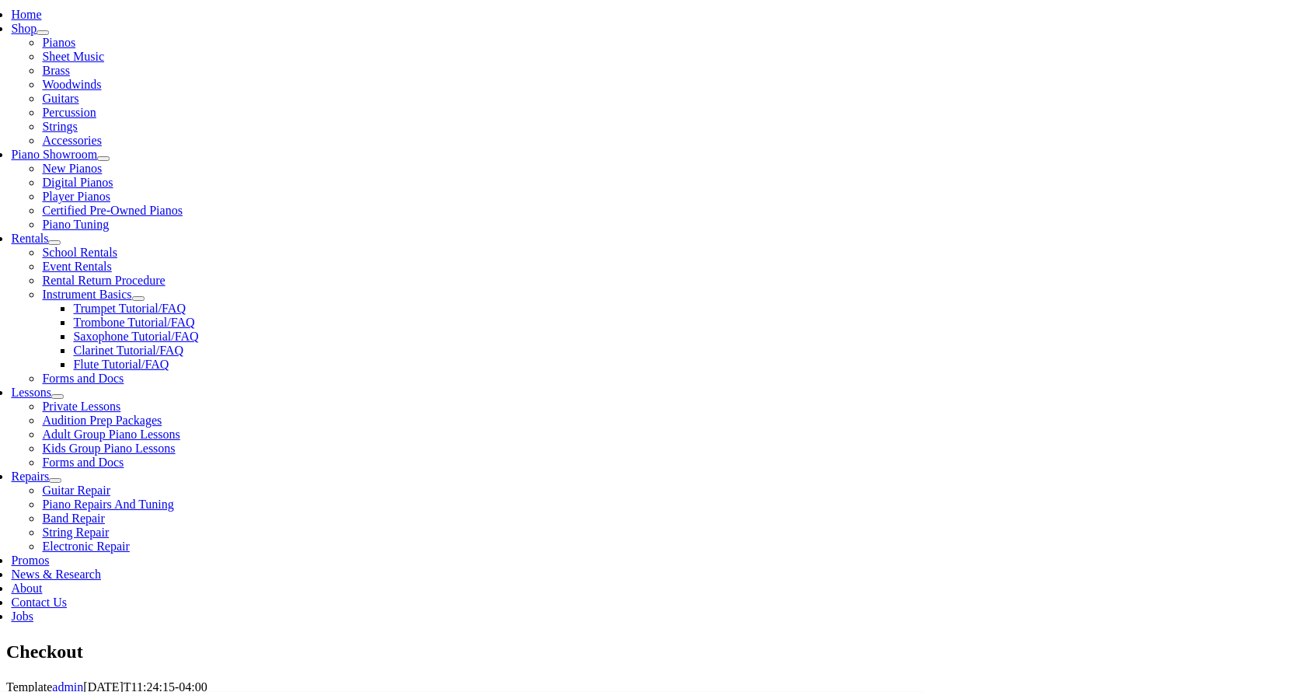
scroll to position [558, 0]
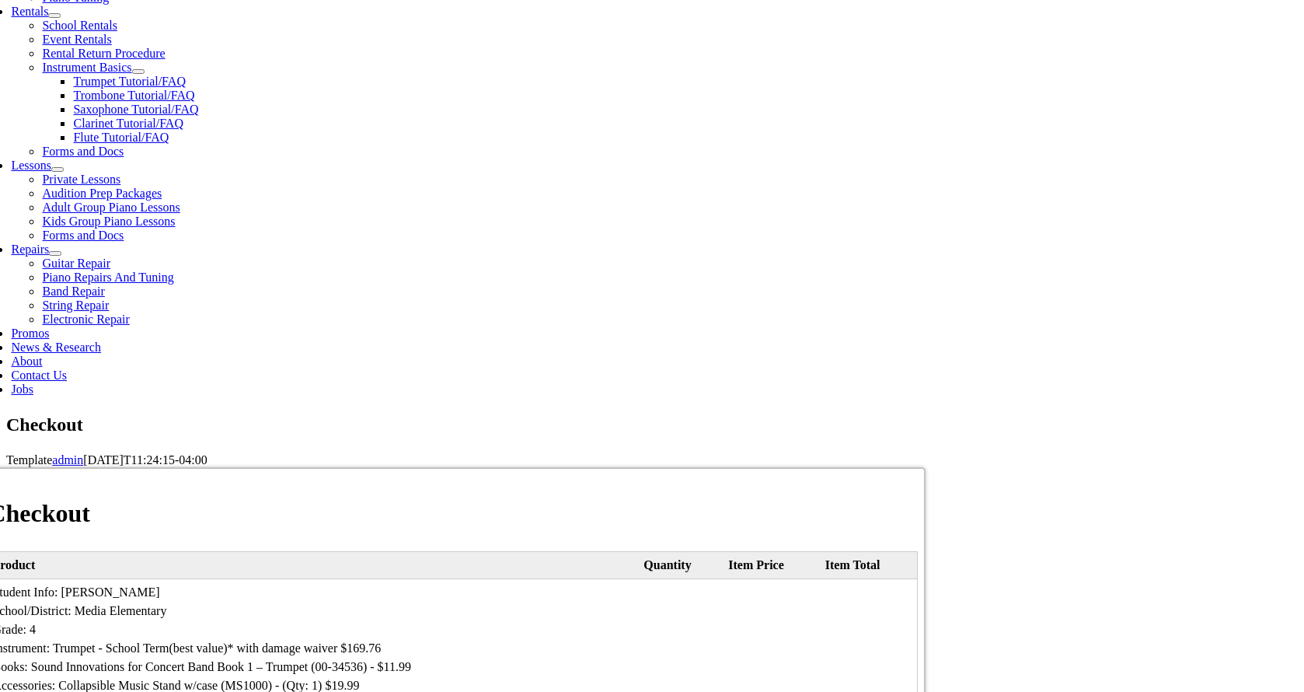
type input "[PERSON_NAME]"
type input "[STREET_ADDRESS]"
type input "Media"
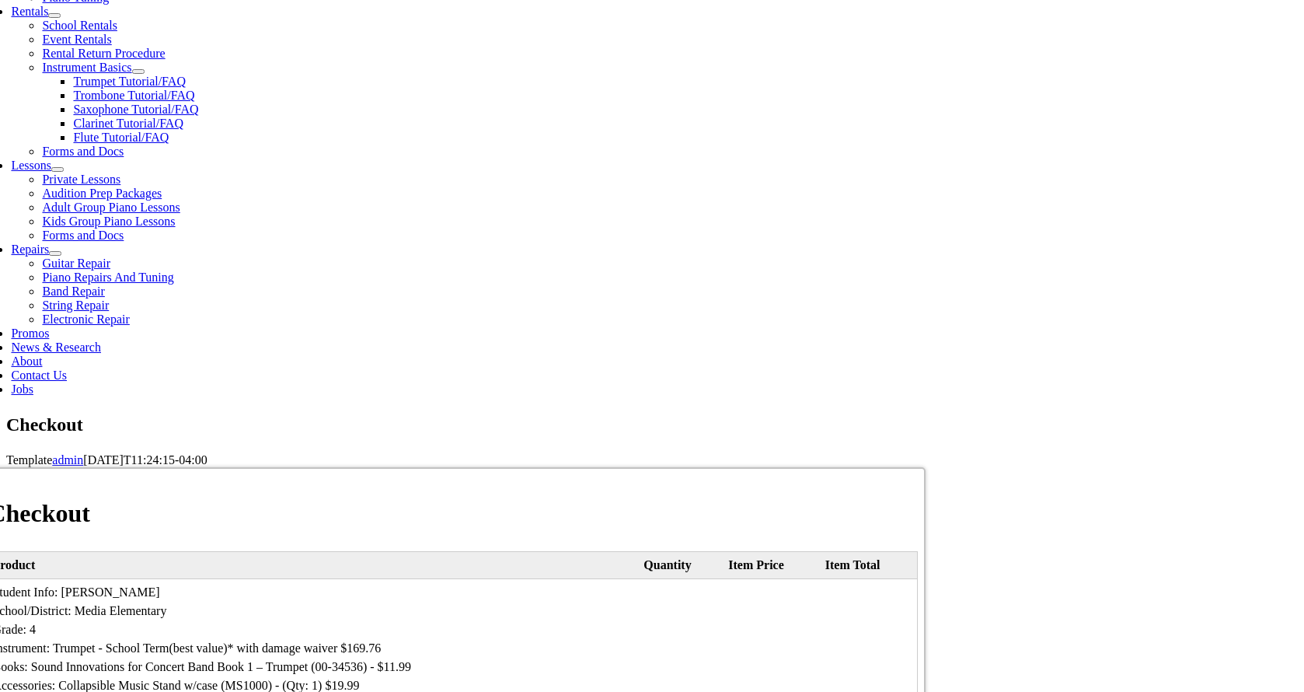
select select "PA"
type input "19063"
type input "4844314553"
type input "[EMAIL_ADDRESS][DOMAIN_NAME]"
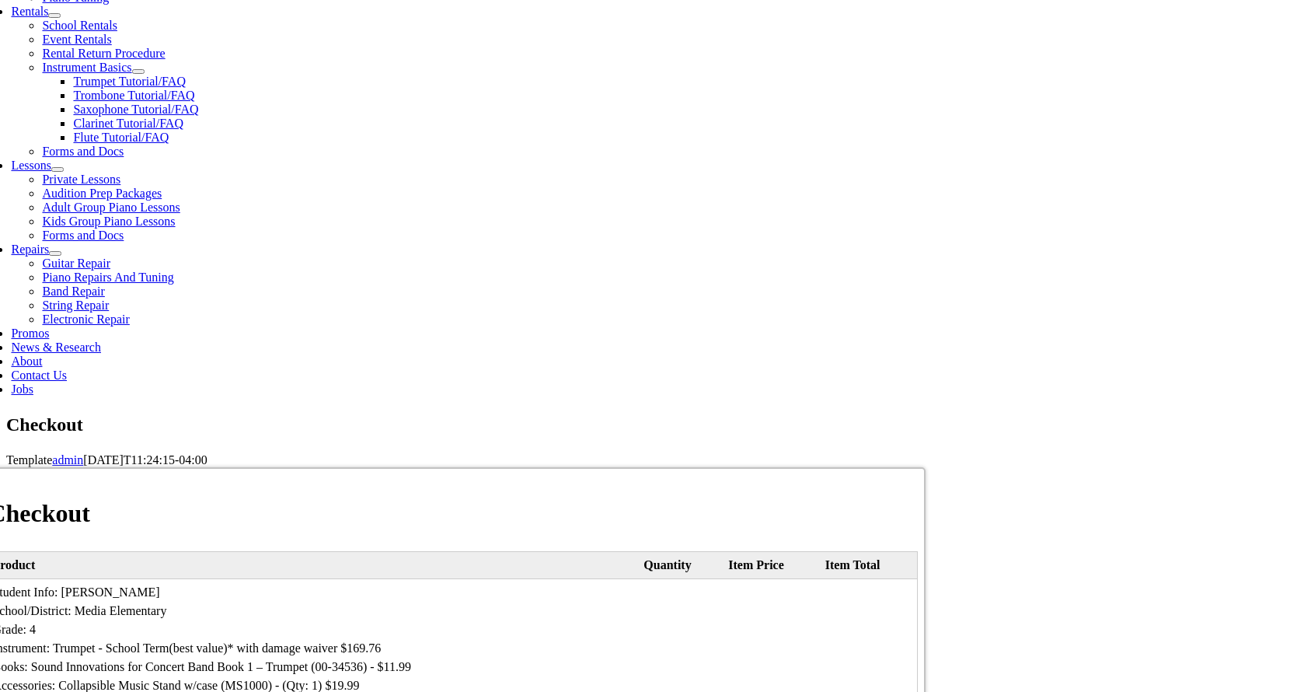
select select "visa"
type input "[CREDIT_CARD_NUMBER]"
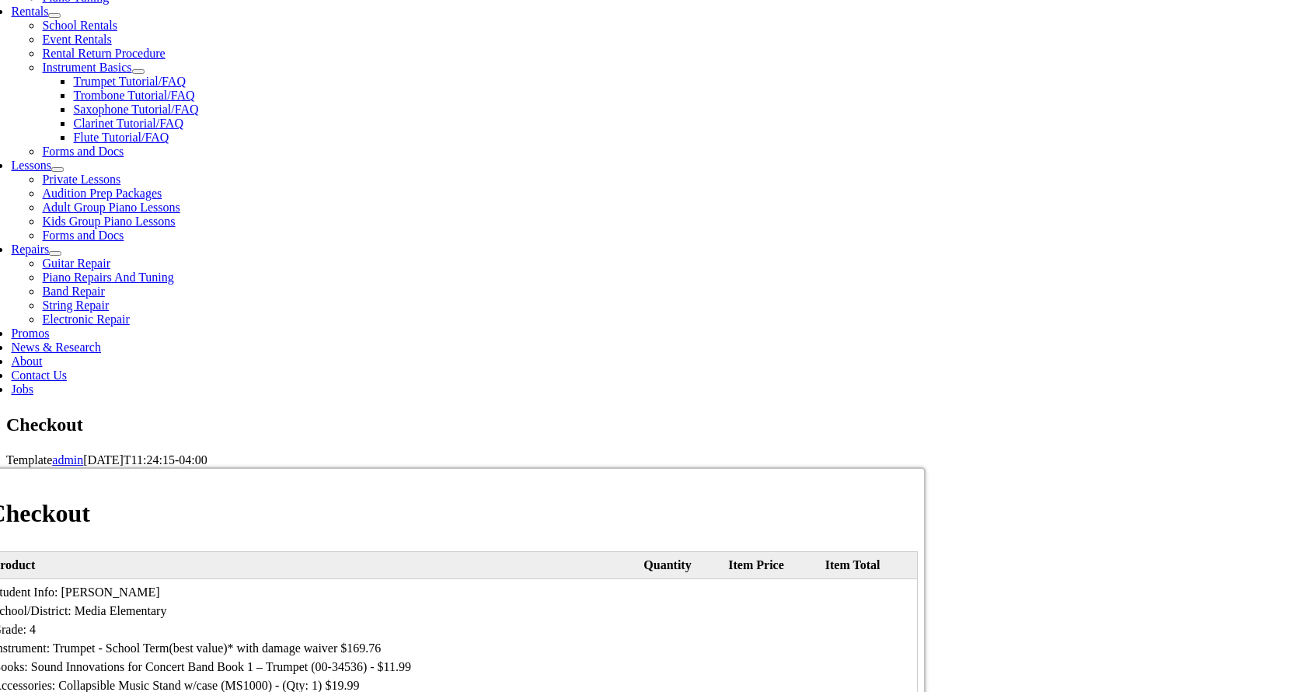
select select "11"
select select "2029"
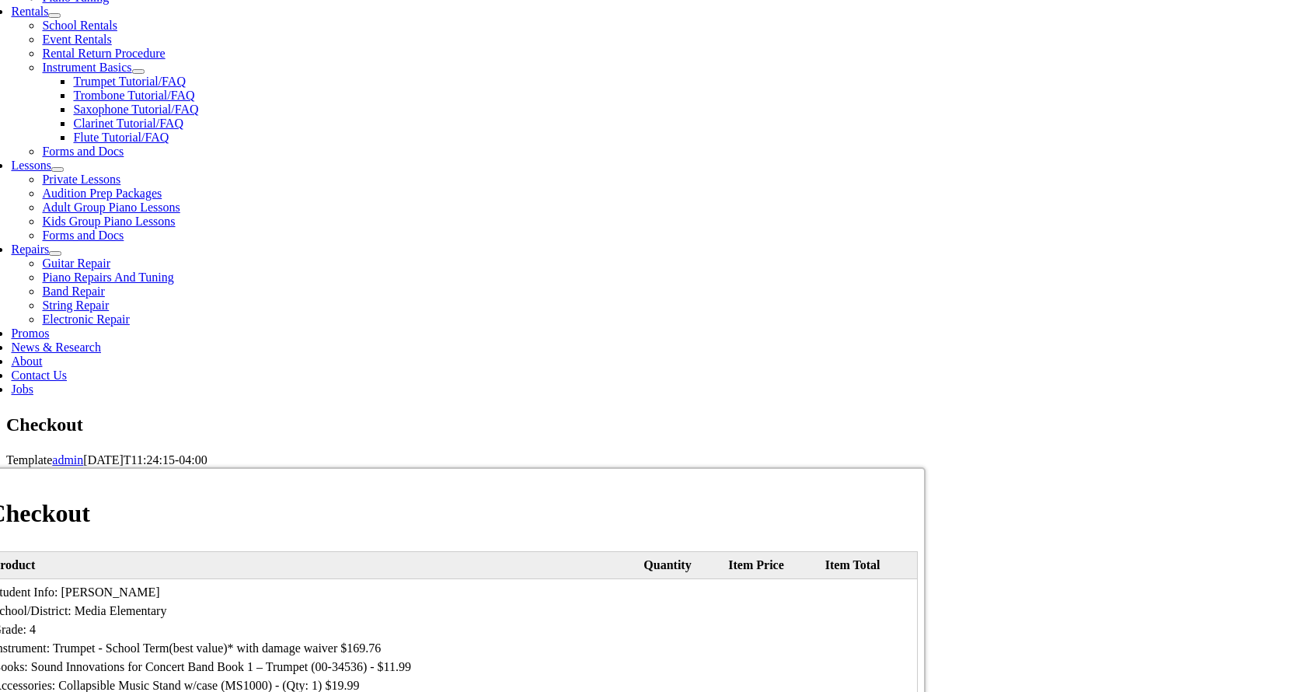
type input "455"
